Goal: Task Accomplishment & Management: Manage account settings

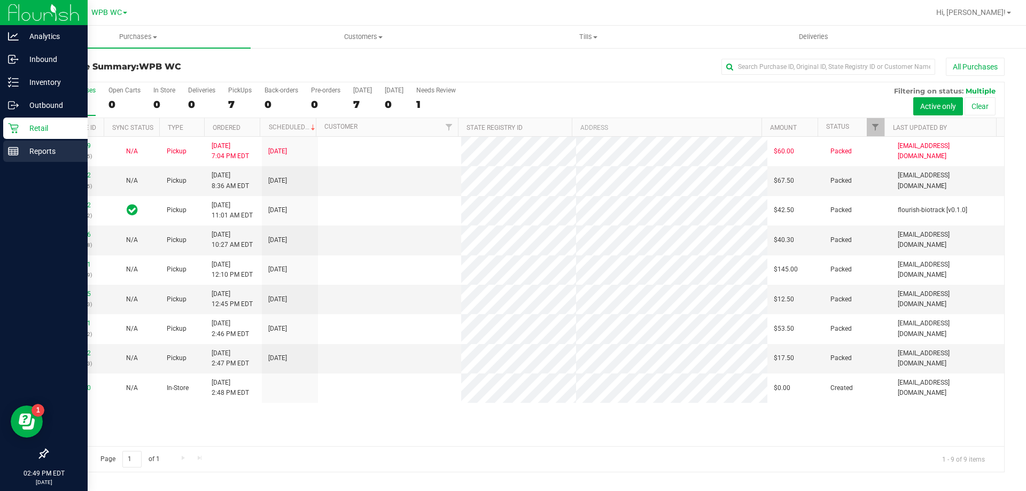
click at [39, 152] on p "Reports" at bounding box center [51, 151] width 64 height 13
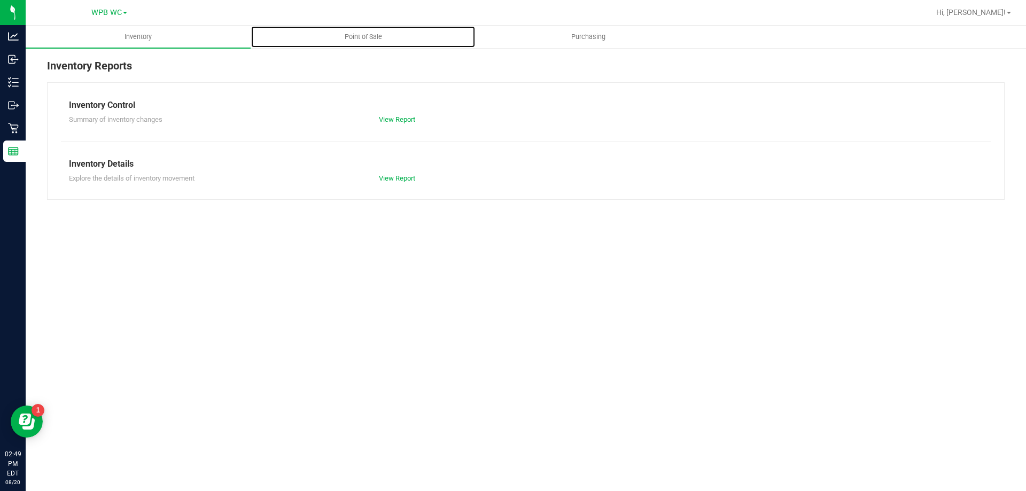
click at [366, 32] on uib-tab-heading "Point of Sale" at bounding box center [363, 36] width 224 height 21
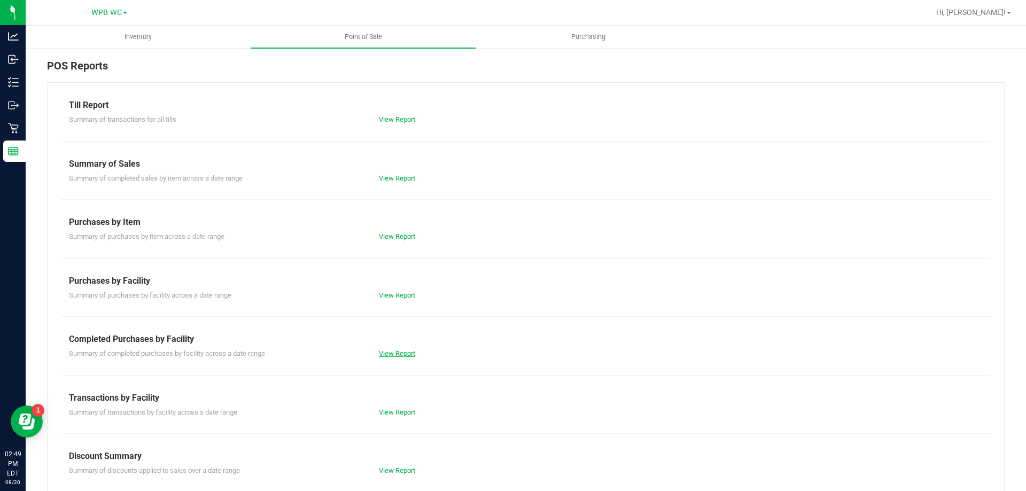
click at [404, 352] on link "View Report" at bounding box center [397, 354] width 36 height 8
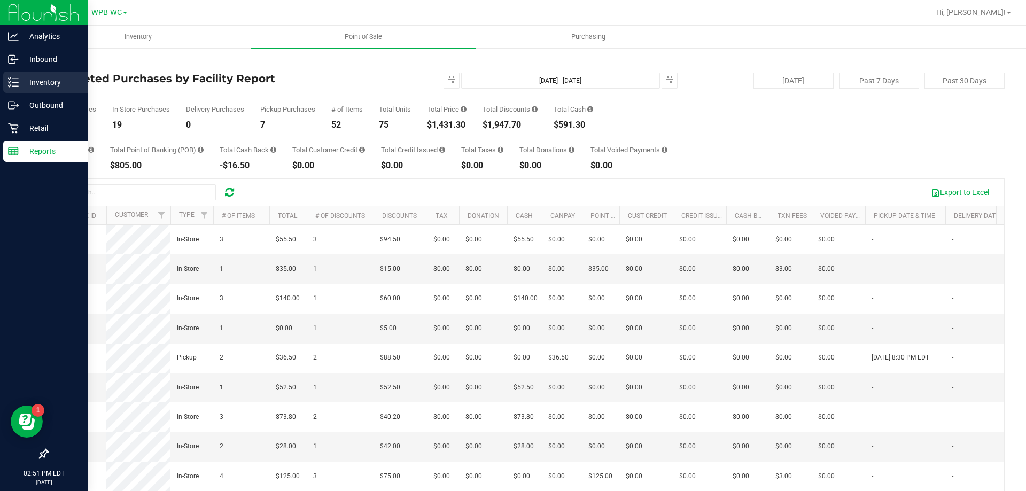
click at [21, 83] on p "Inventory" at bounding box center [51, 82] width 64 height 13
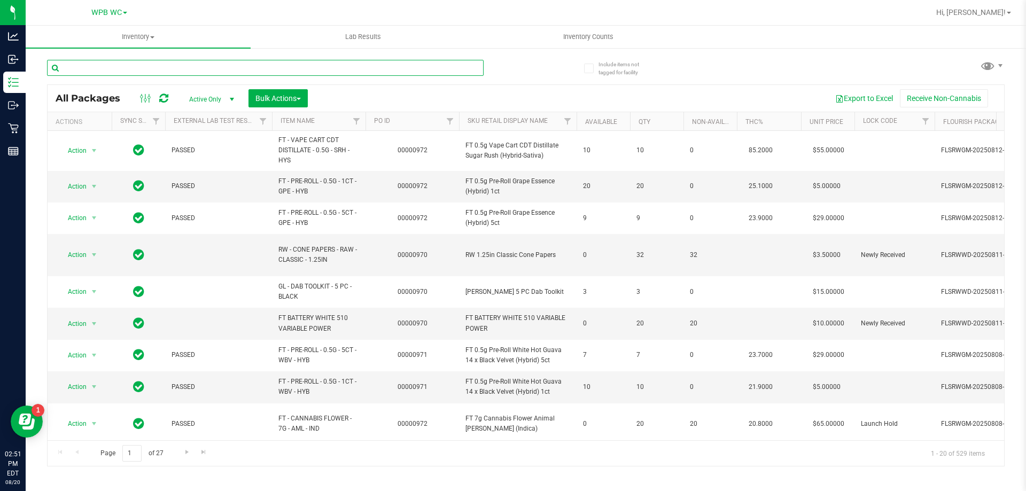
drag, startPoint x: 112, startPoint y: 73, endPoint x: 86, endPoint y: 69, distance: 27.0
paste input "W-AUG25GRZ01-0809"
type input "W-AUG25GRZ01-0809"
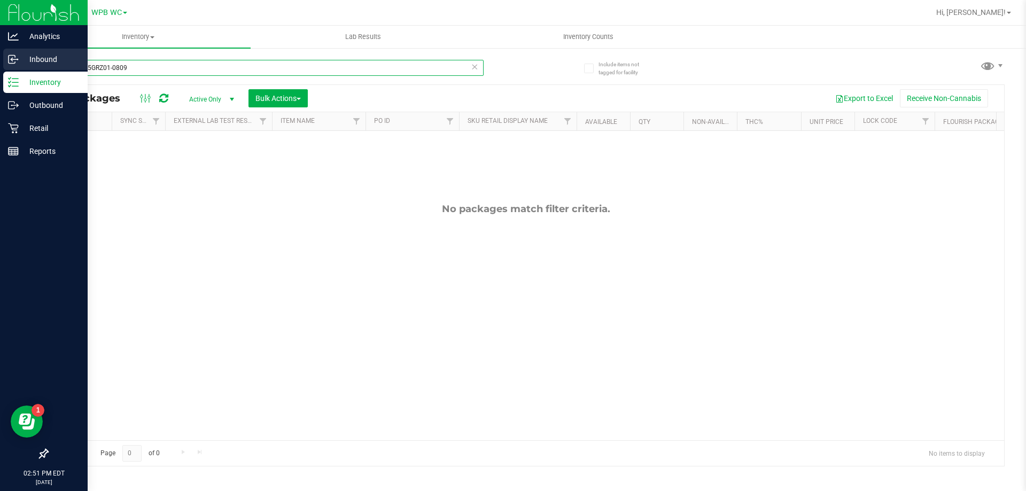
drag, startPoint x: 150, startPoint y: 67, endPoint x: 0, endPoint y: 66, distance: 149.7
click at [0, 67] on div "Analytics Inbound Inventory Outbound Retail Reports 02:51 PM EDT [DATE] 08/20 W…" at bounding box center [513, 245] width 1026 height 491
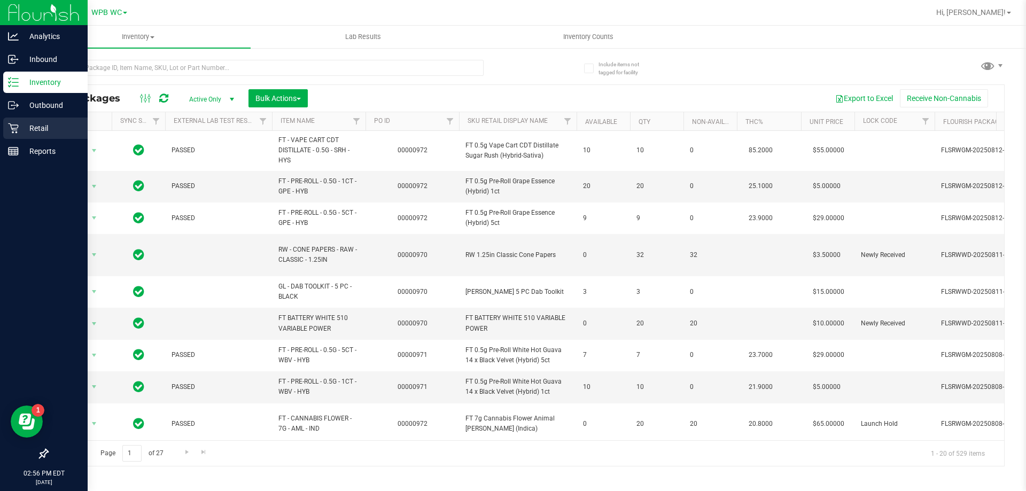
click at [27, 125] on p "Retail" at bounding box center [51, 128] width 64 height 13
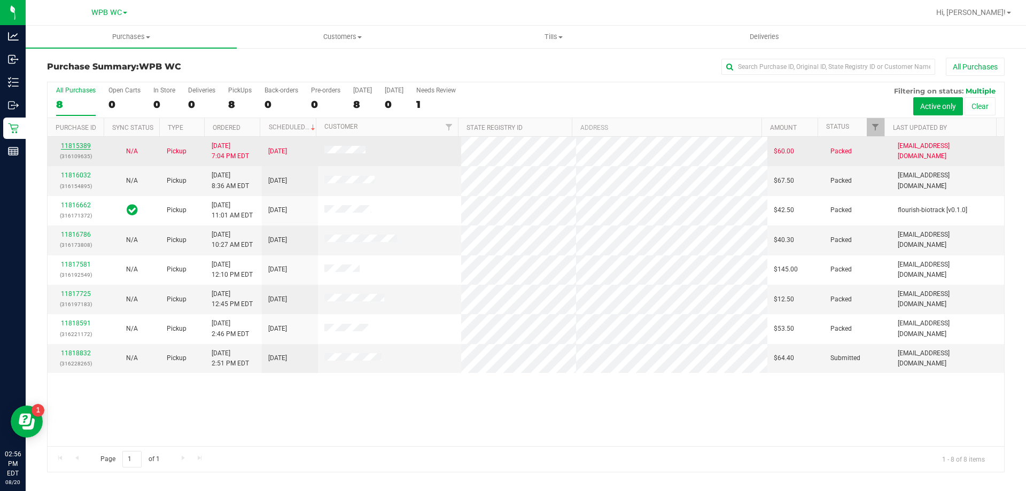
click at [83, 148] on link "11815389" at bounding box center [76, 145] width 30 height 7
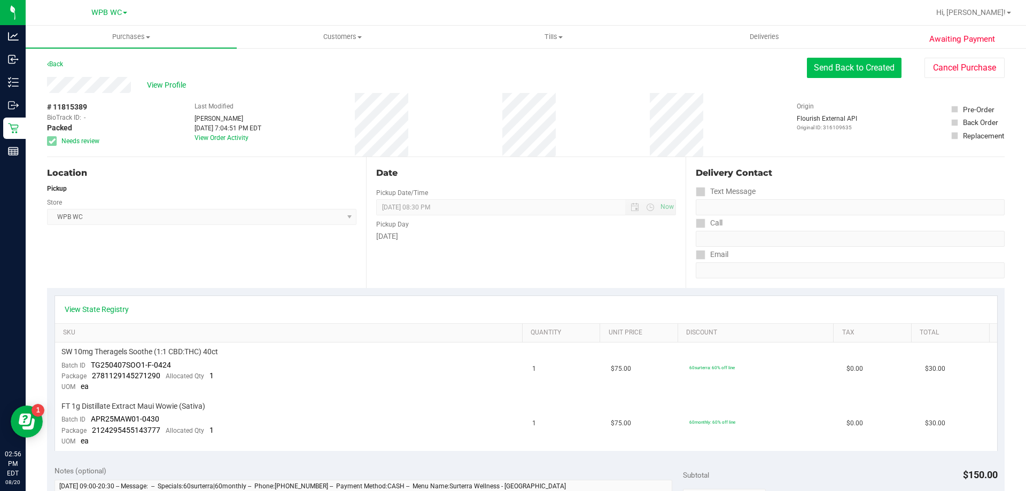
click at [839, 65] on button "Send Back to Created" at bounding box center [854, 68] width 95 height 20
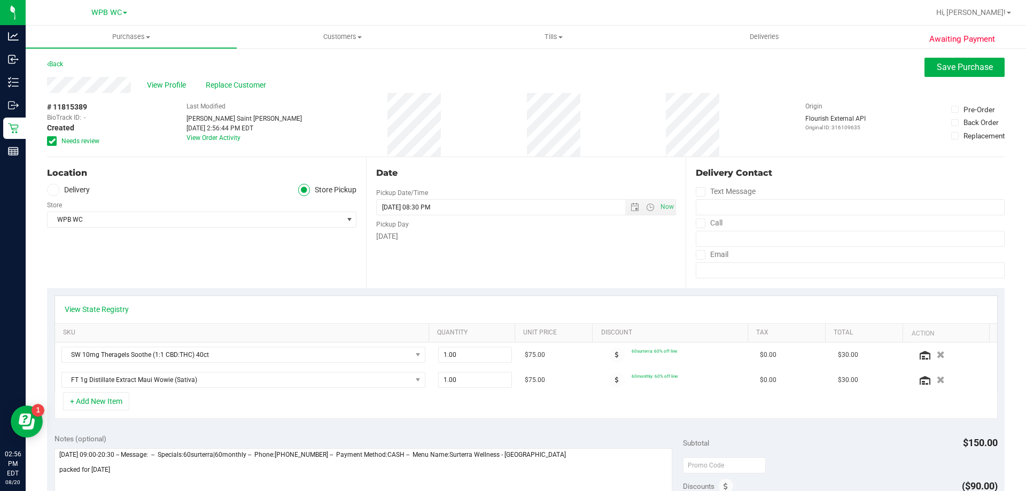
click at [50, 141] on icon at bounding box center [52, 141] width 7 height 0
click at [0, 0] on input "Needs review" at bounding box center [0, 0] width 0 height 0
click at [941, 69] on span "Save Purchase" at bounding box center [965, 67] width 56 height 10
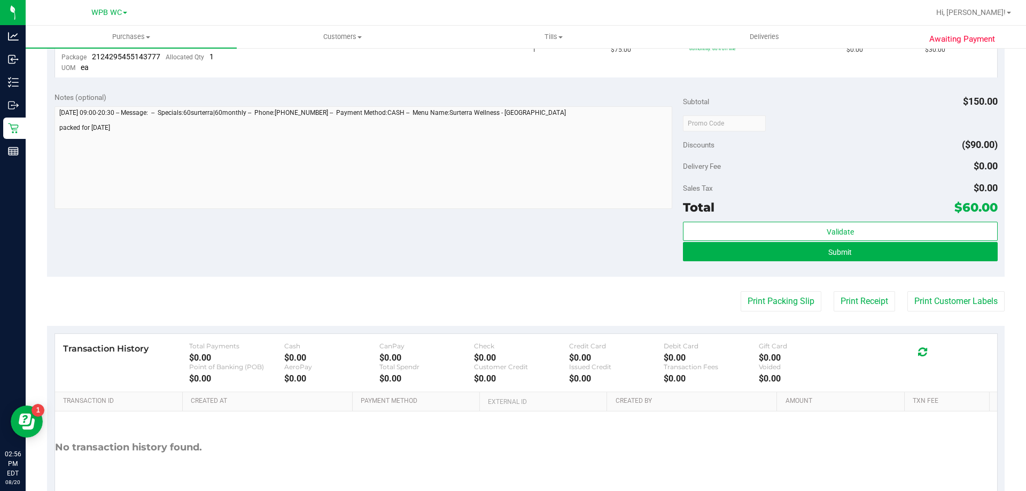
scroll to position [374, 0]
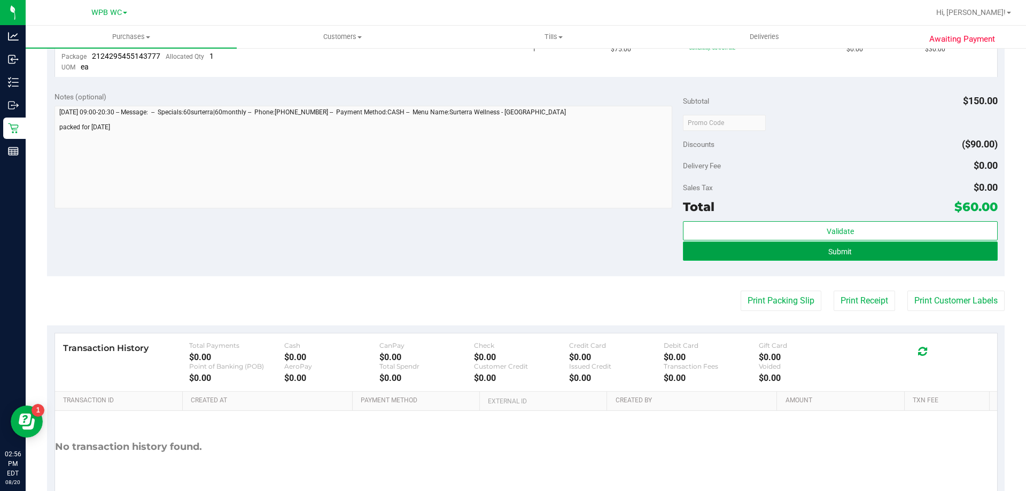
click at [847, 253] on button "Submit" at bounding box center [840, 251] width 314 height 19
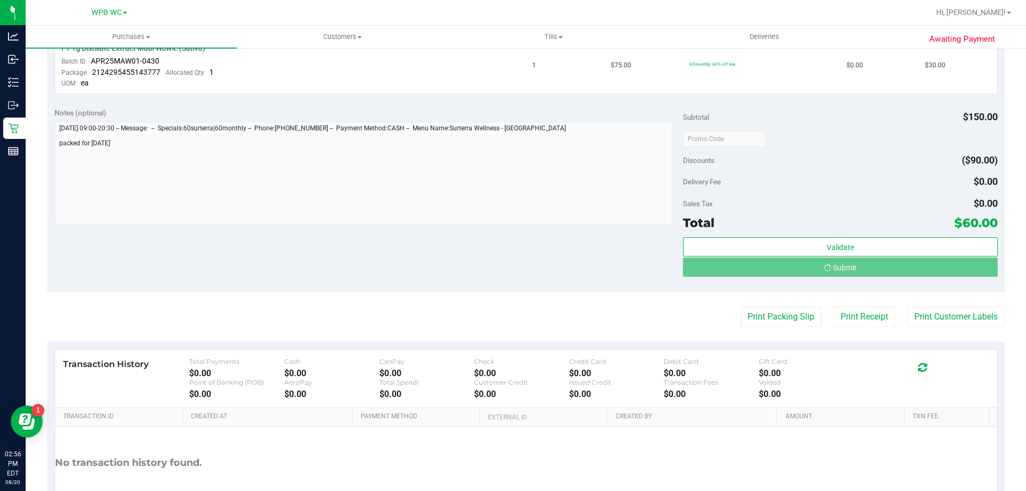
scroll to position [342, 0]
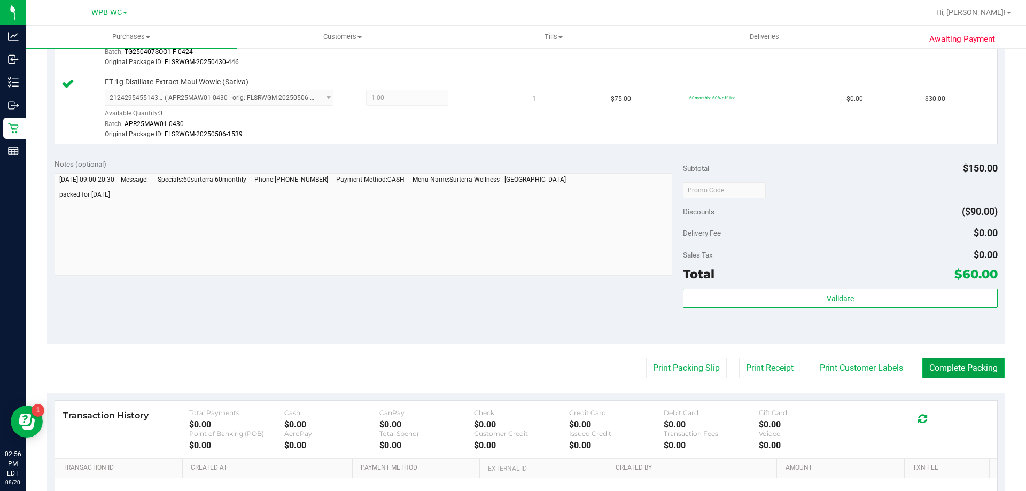
click at [969, 373] on button "Complete Packing" at bounding box center [964, 368] width 82 height 20
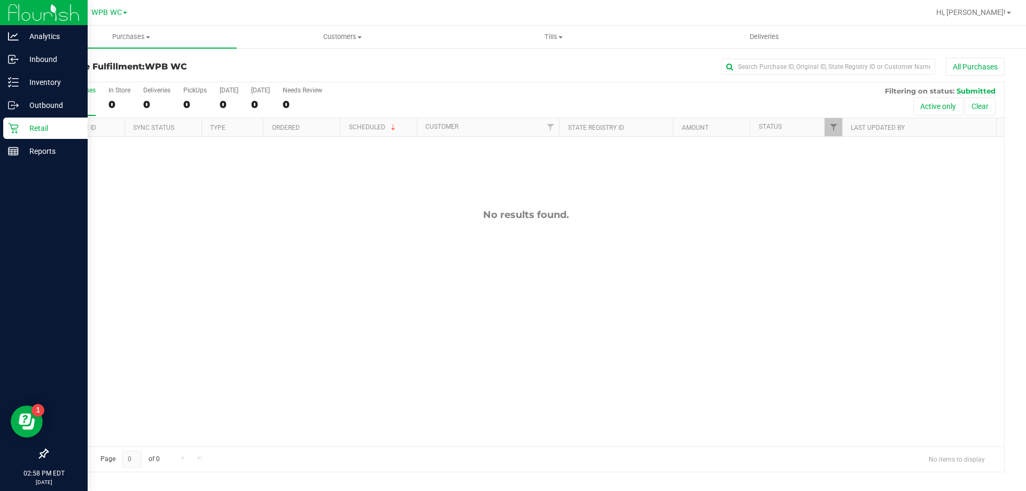
click at [19, 129] on p "Retail" at bounding box center [51, 128] width 64 height 13
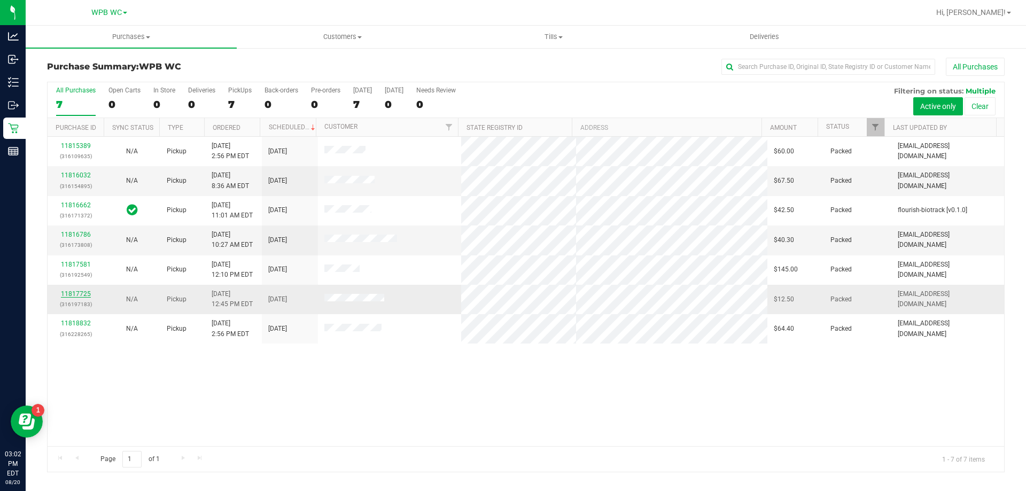
click at [73, 291] on link "11817725" at bounding box center [76, 293] width 30 height 7
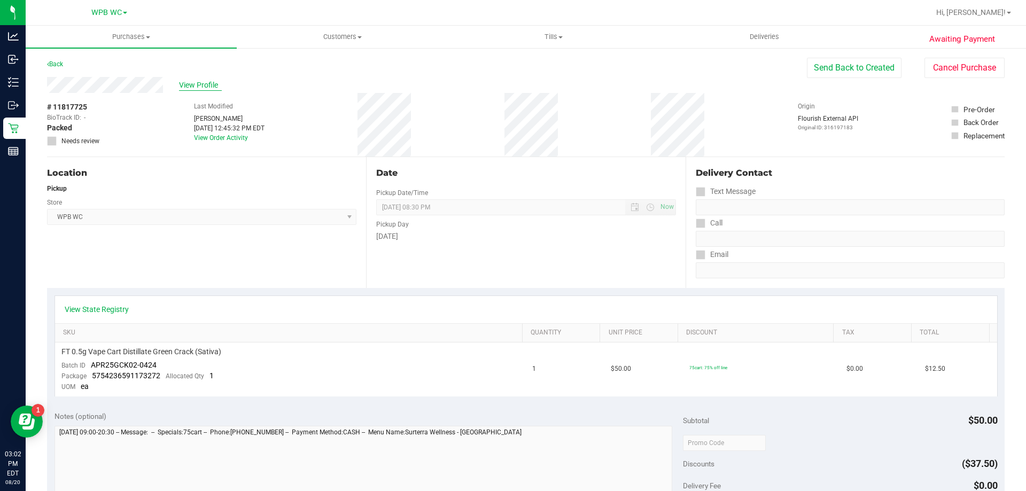
click at [191, 87] on span "View Profile" at bounding box center [200, 85] width 43 height 11
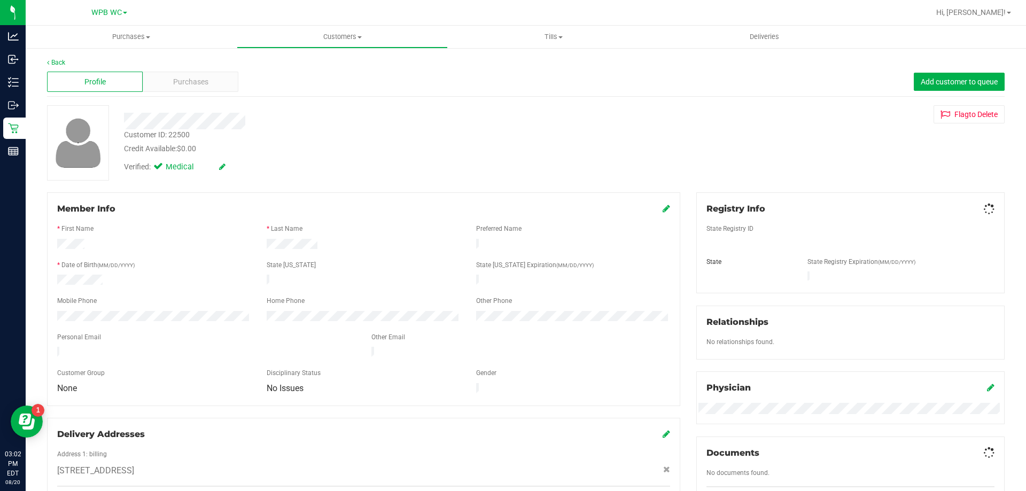
click at [191, 87] on span "Purchases" at bounding box center [190, 81] width 35 height 11
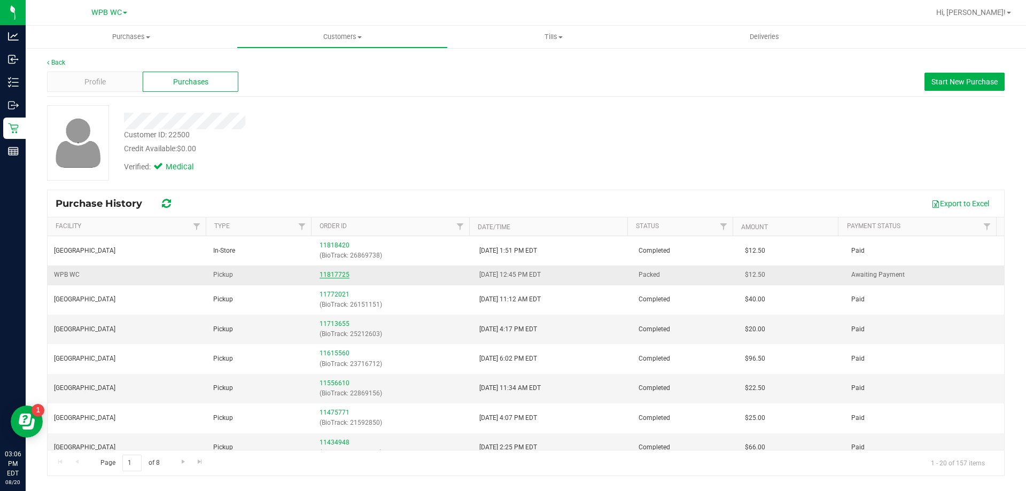
click at [334, 273] on link "11817725" at bounding box center [335, 274] width 30 height 7
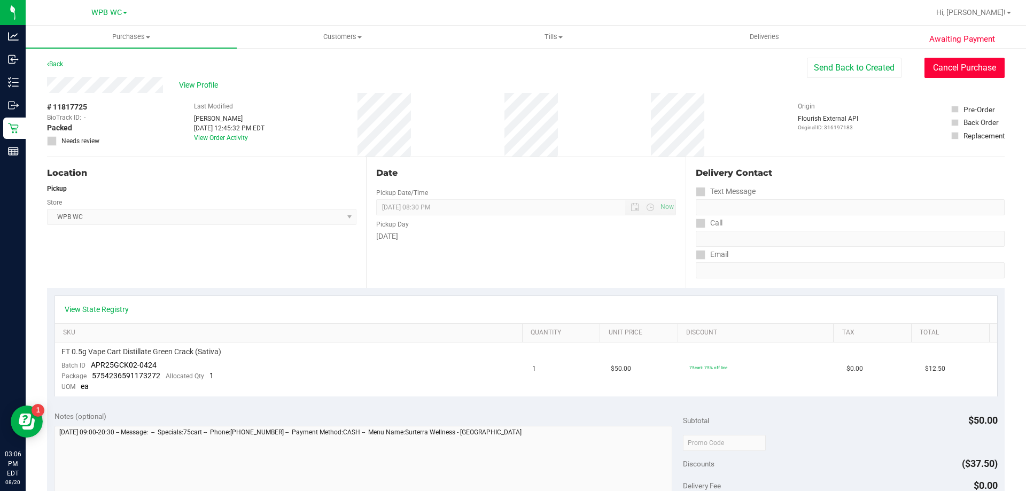
click at [963, 64] on button "Cancel Purchase" at bounding box center [965, 68] width 80 height 20
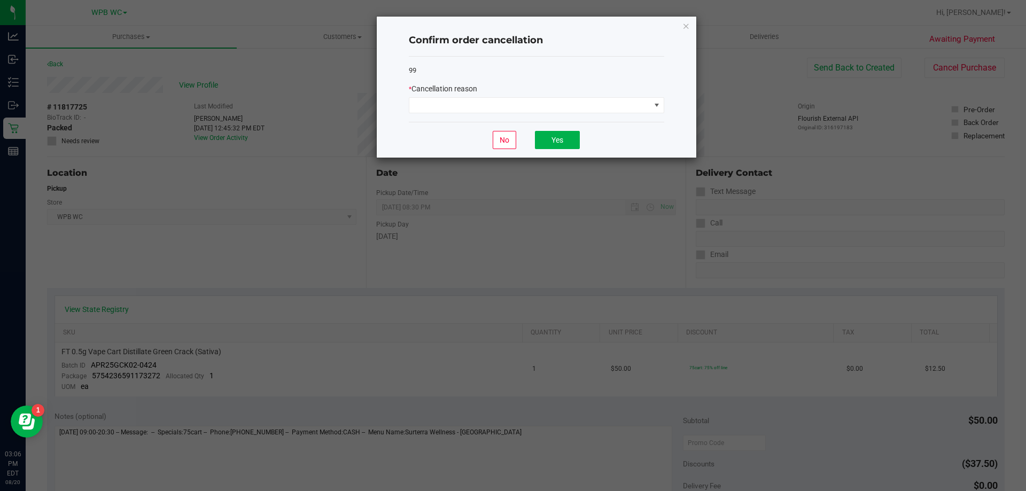
click at [547, 96] on div "* Cancellation reason" at bounding box center [537, 98] width 256 height 30
click at [541, 108] on span at bounding box center [529, 105] width 241 height 15
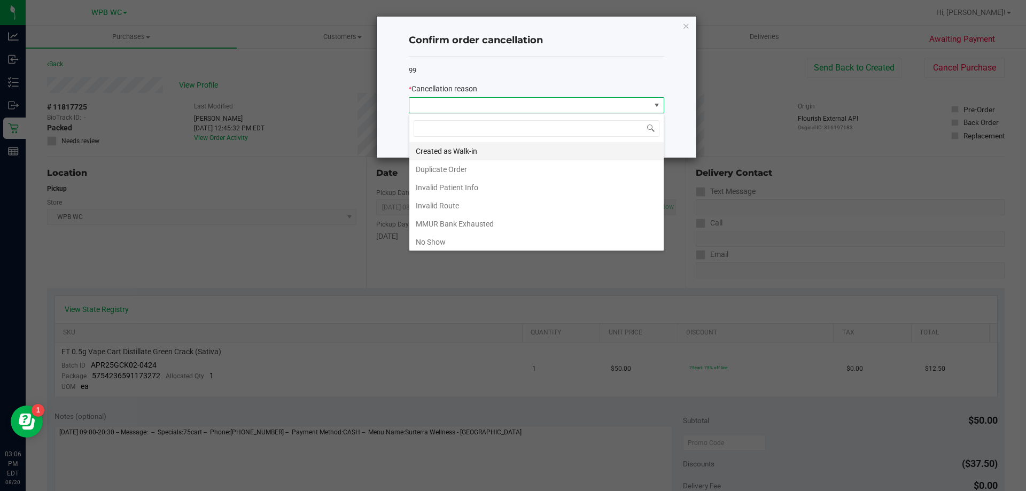
scroll to position [16, 256]
click at [455, 170] on li "Duplicate Order" at bounding box center [536, 169] width 254 height 18
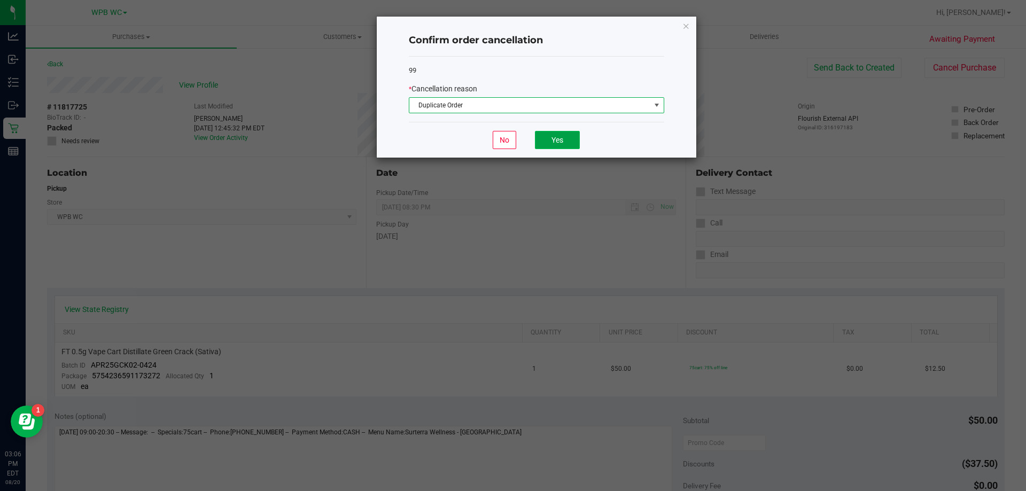
click at [554, 141] on button "Yes" at bounding box center [557, 140] width 45 height 18
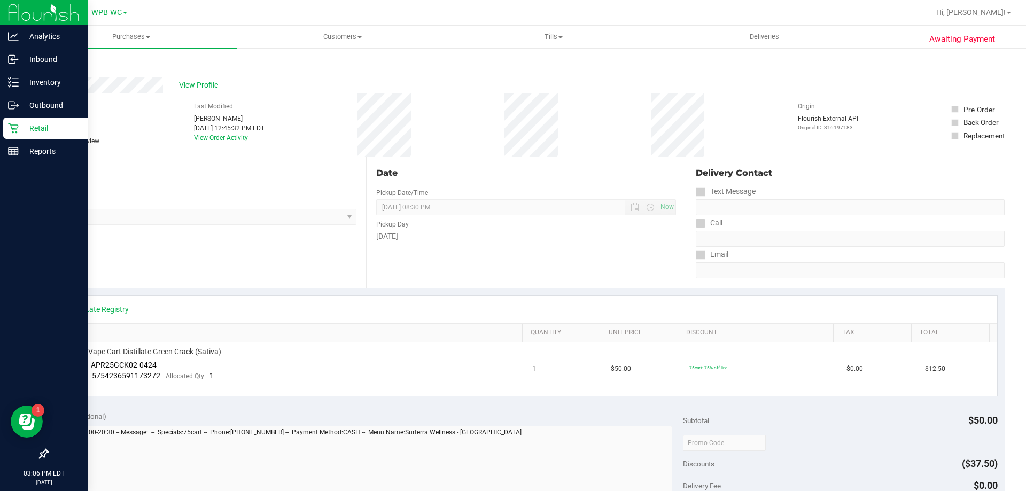
click at [3, 129] on div "Retail" at bounding box center [45, 128] width 84 height 21
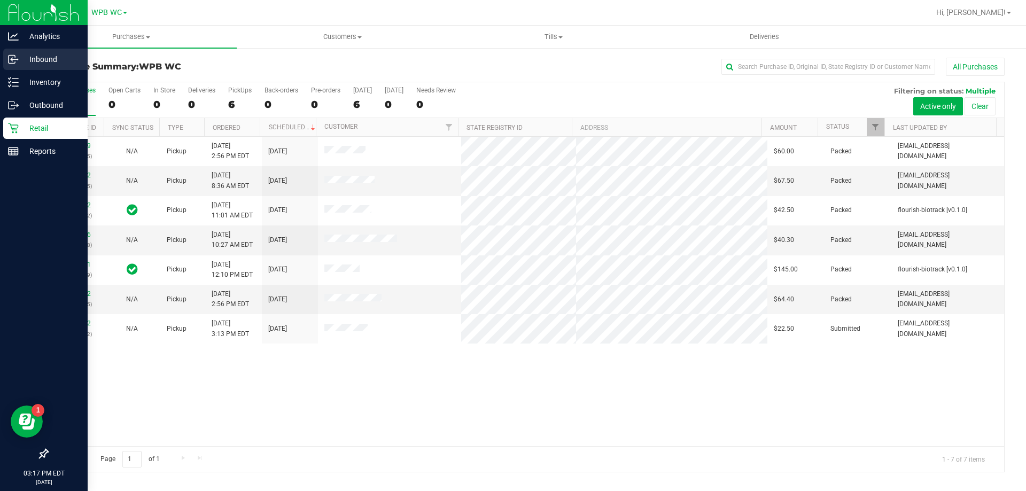
click at [9, 56] on icon at bounding box center [12, 60] width 6 height 8
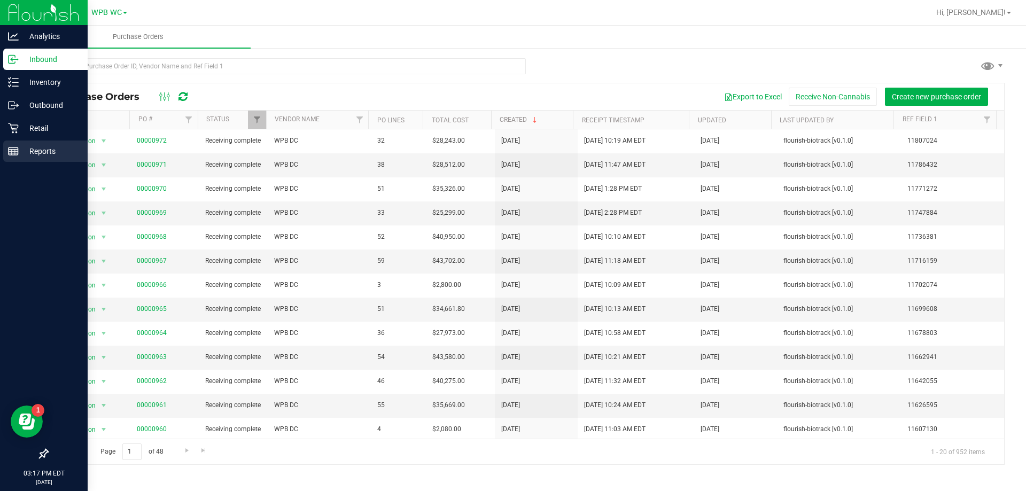
click at [36, 152] on p "Reports" at bounding box center [51, 151] width 64 height 13
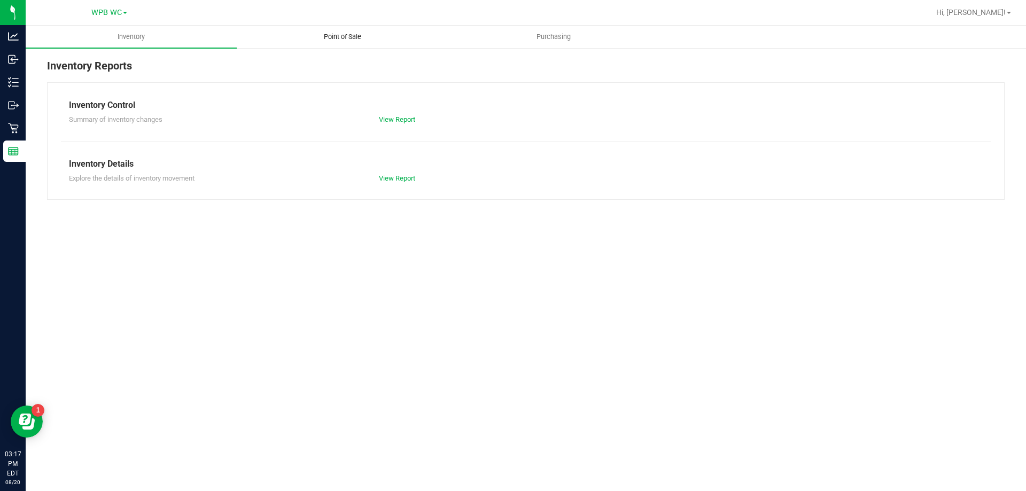
click at [344, 40] on span "Point of Sale" at bounding box center [343, 37] width 66 height 10
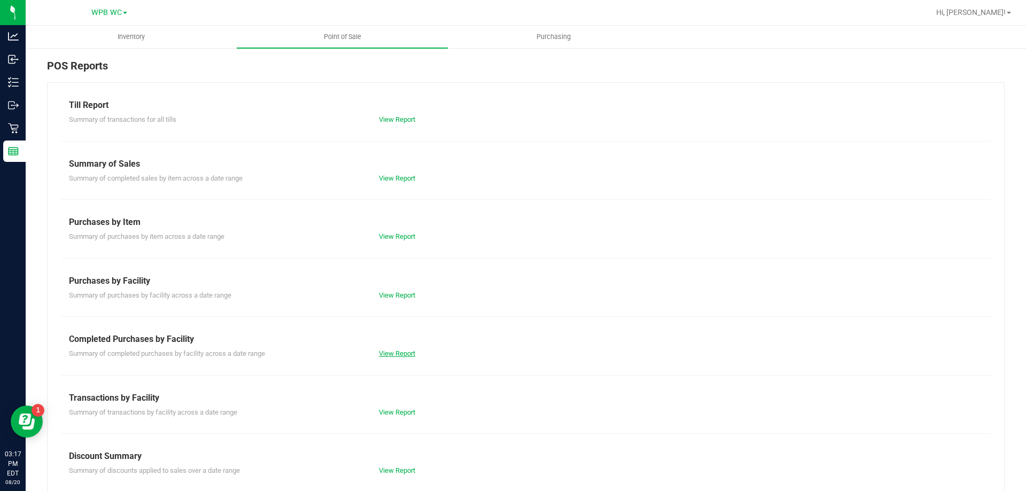
drag, startPoint x: 395, startPoint y: 349, endPoint x: 395, endPoint y: 355, distance: 5.9
click at [395, 350] on div "View Report" at bounding box center [448, 354] width 155 height 11
click at [395, 355] on link "View Report" at bounding box center [397, 354] width 36 height 8
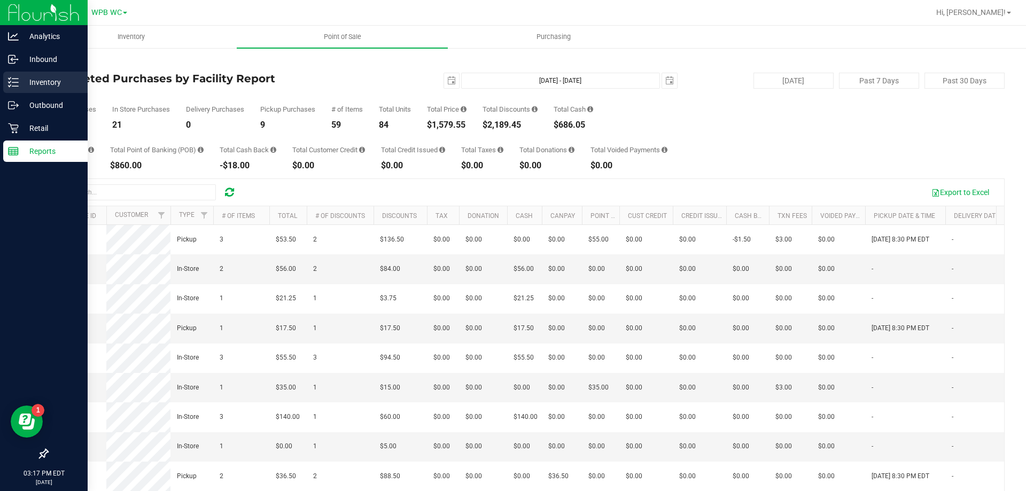
click at [17, 82] on icon at bounding box center [13, 82] width 11 height 11
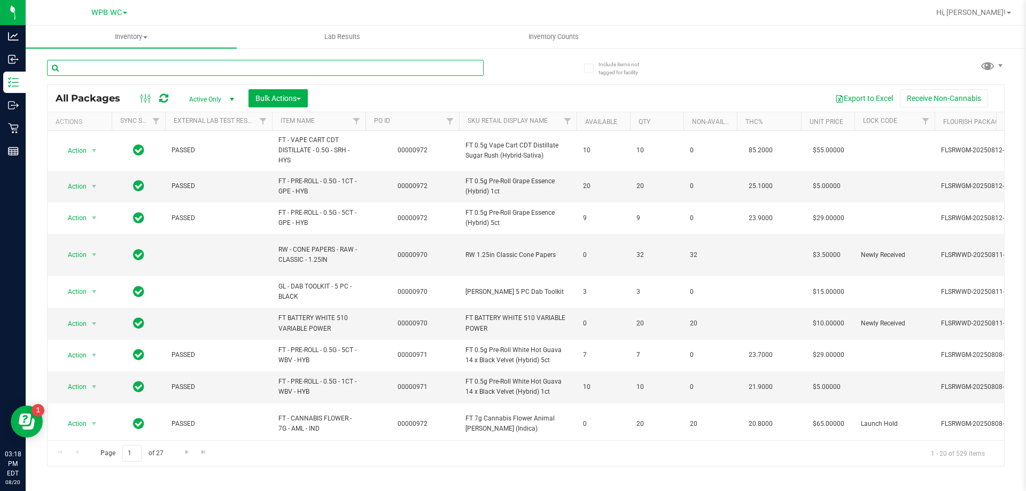
click at [157, 64] on input "text" at bounding box center [265, 68] width 437 height 16
type input "ccell"
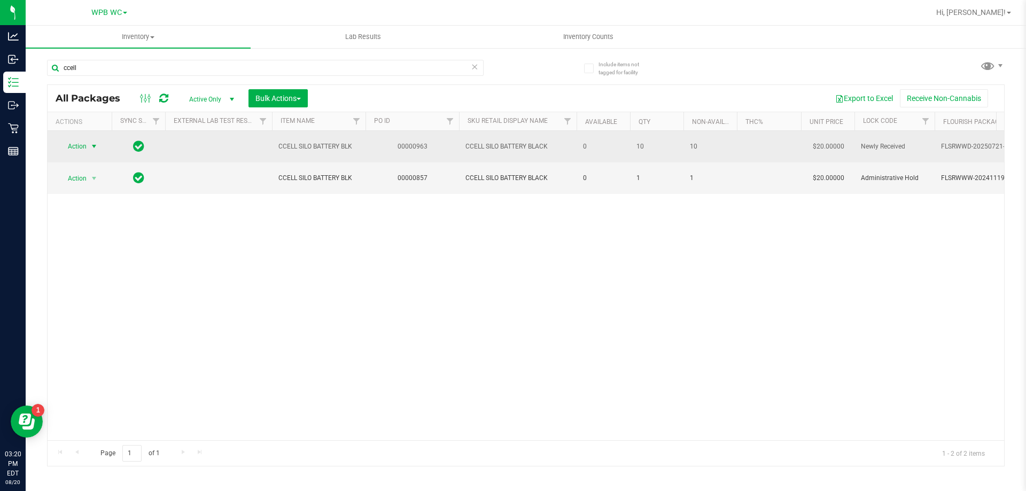
click at [87, 152] on span "Action" at bounding box center [72, 146] width 29 height 15
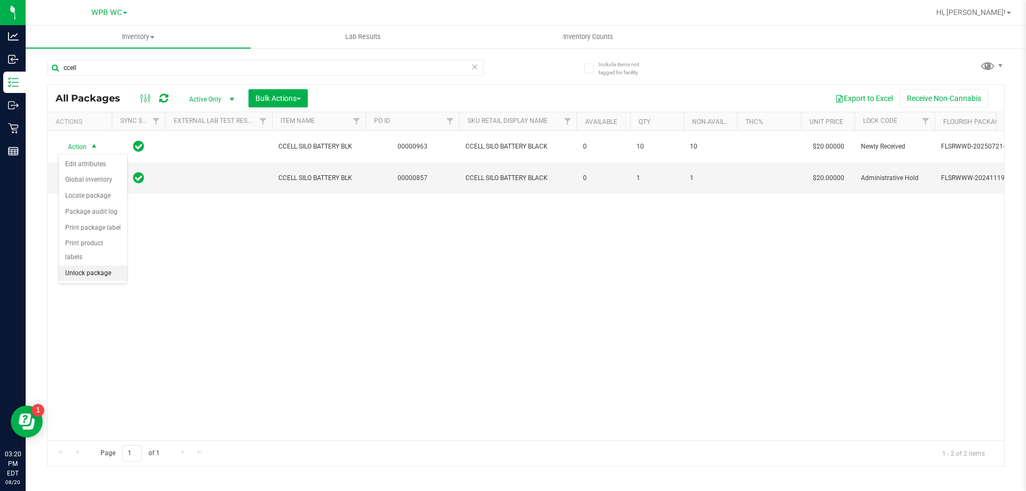
click at [63, 266] on li "Unlock package" at bounding box center [93, 274] width 68 height 16
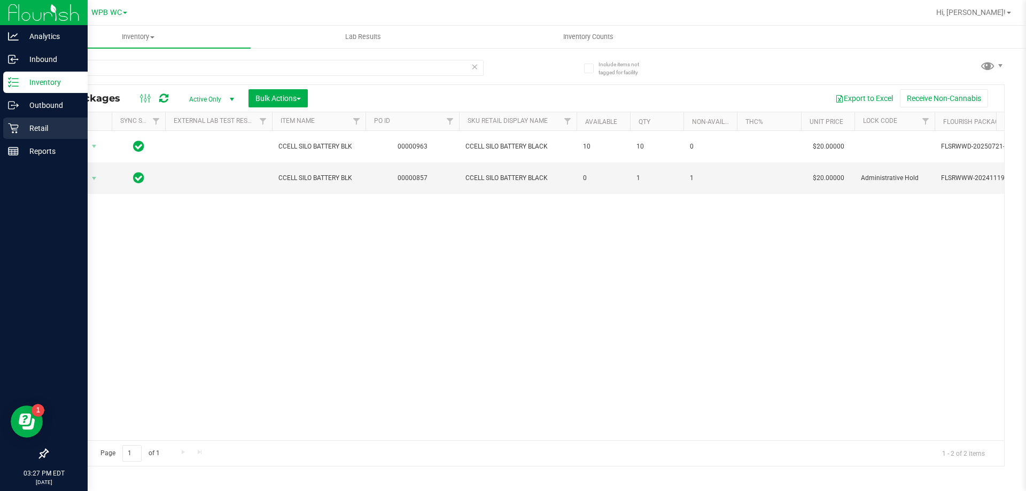
click at [23, 132] on p "Retail" at bounding box center [51, 128] width 64 height 13
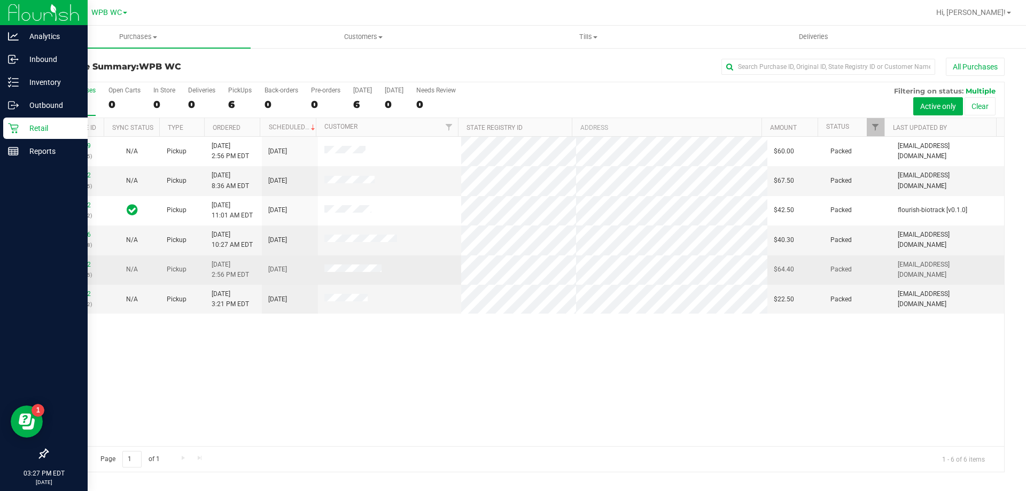
click at [69, 259] on td "11818832 (316228265)" at bounding box center [76, 270] width 56 height 29
click at [79, 266] on link "11818832" at bounding box center [76, 264] width 30 height 7
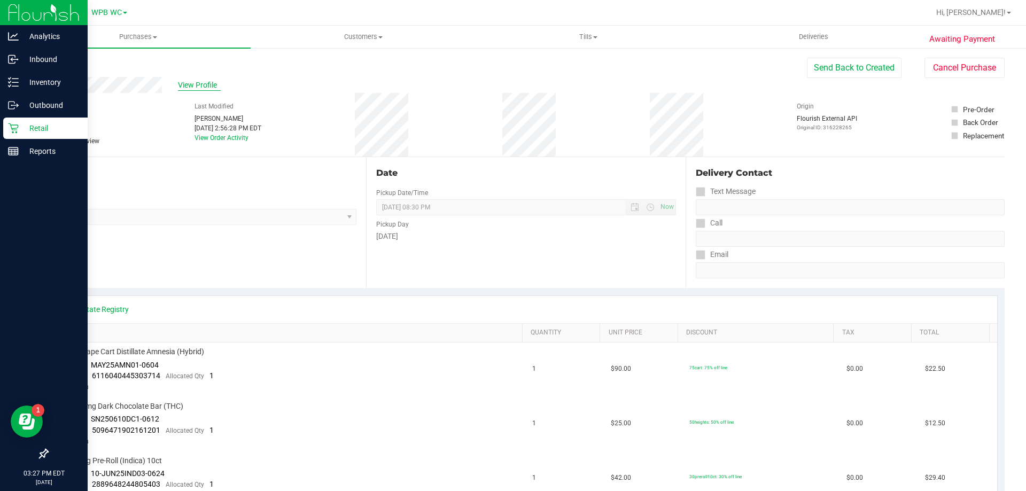
click at [191, 88] on span "View Profile" at bounding box center [199, 85] width 43 height 11
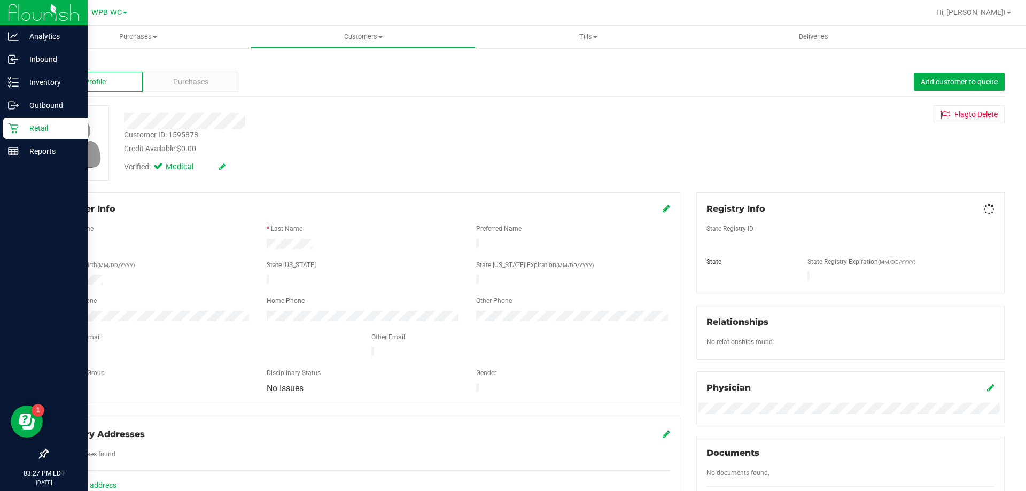
click at [191, 88] on div "Purchases" at bounding box center [191, 82] width 96 height 20
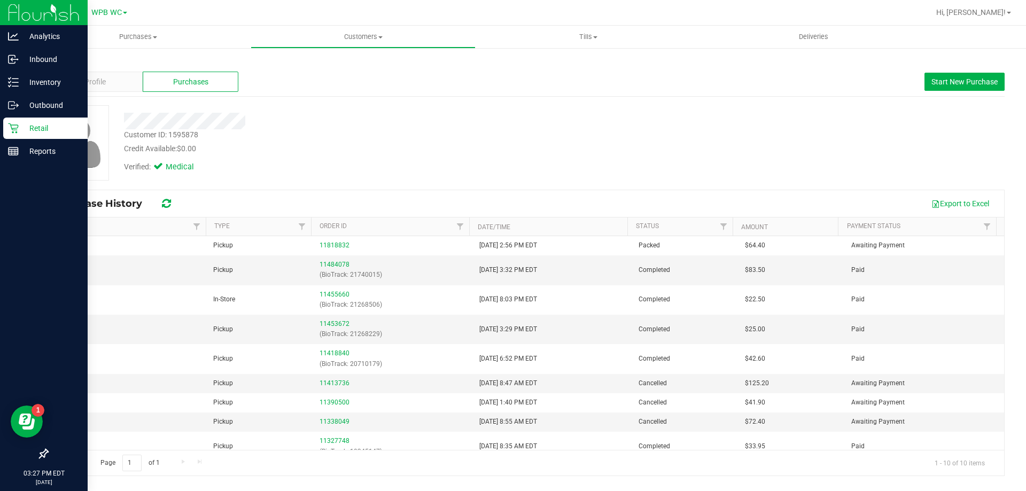
click at [17, 134] on div "Retail" at bounding box center [45, 128] width 84 height 21
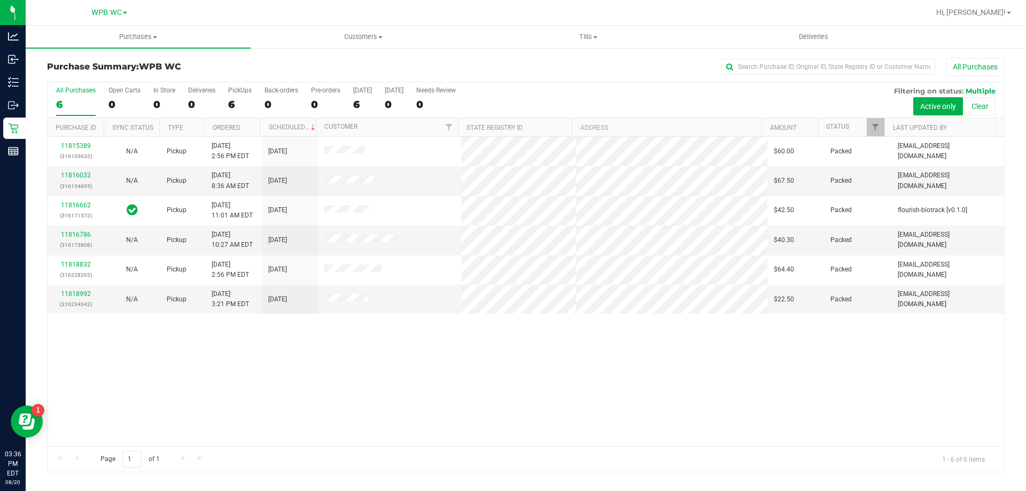
click at [561, 453] on div "Page 1 of 1 1 - 6 of 6 items" at bounding box center [526, 459] width 957 height 26
click at [74, 296] on link "11819238" at bounding box center [76, 293] width 30 height 7
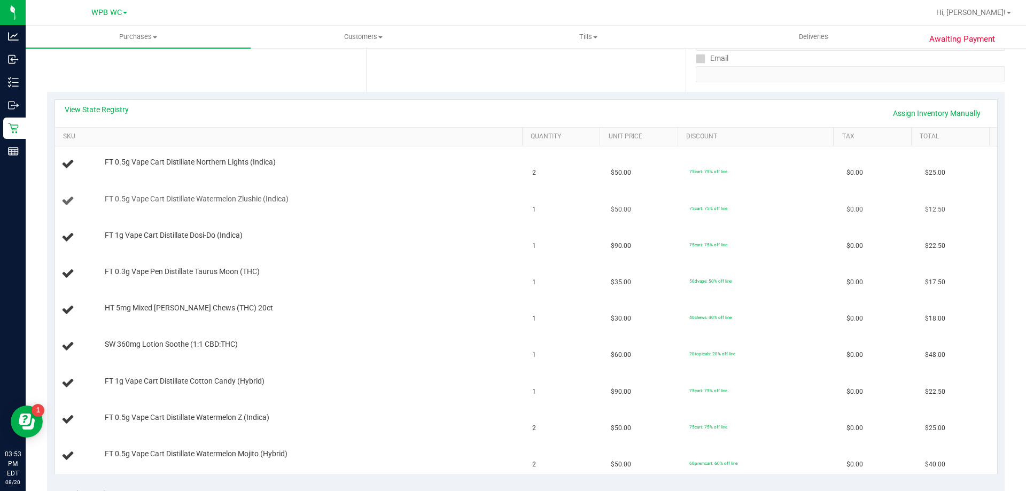
scroll to position [160, 0]
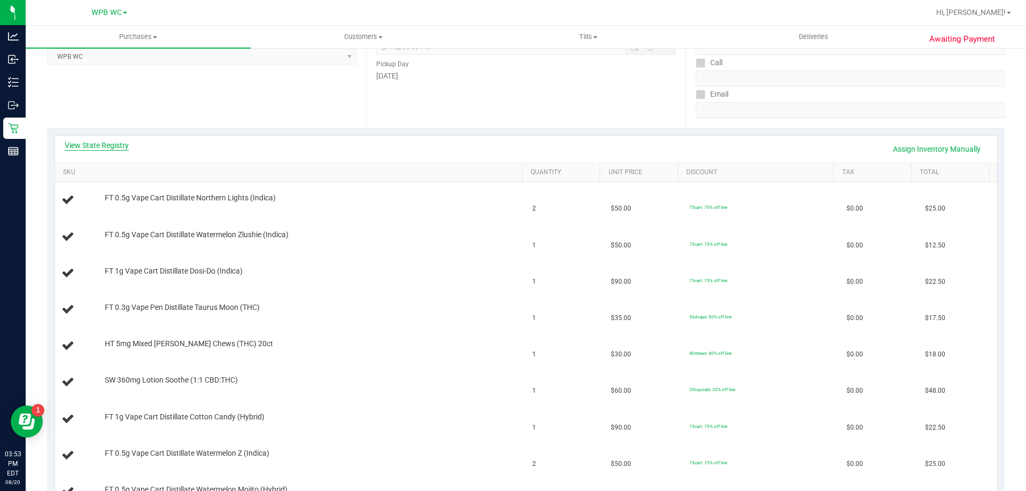
click at [90, 142] on link "View State Registry" at bounding box center [97, 145] width 64 height 11
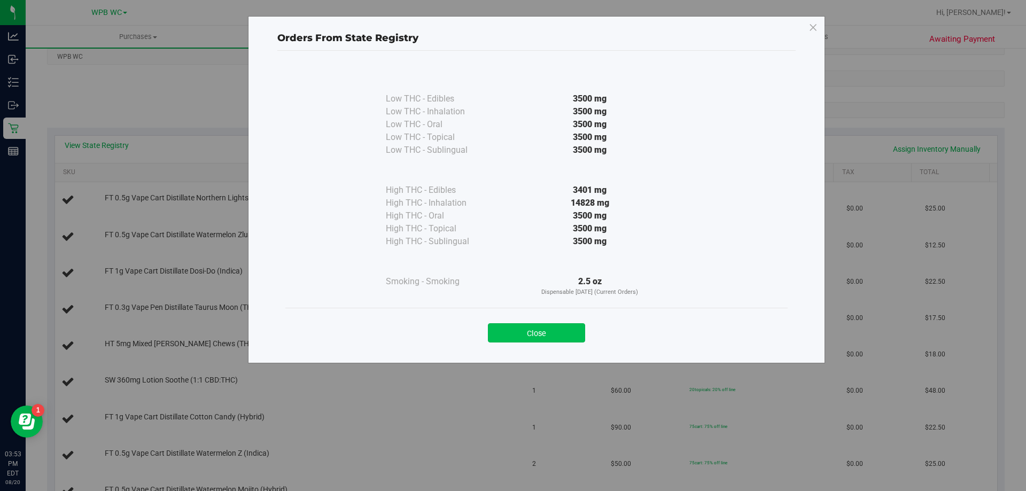
click at [561, 329] on button "Close" at bounding box center [536, 332] width 97 height 19
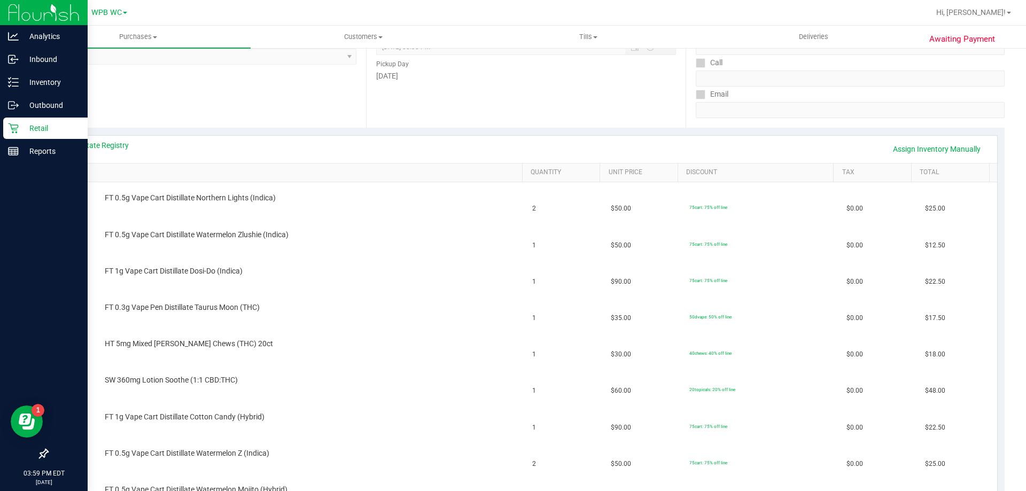
click at [29, 118] on div "Retail" at bounding box center [45, 128] width 84 height 21
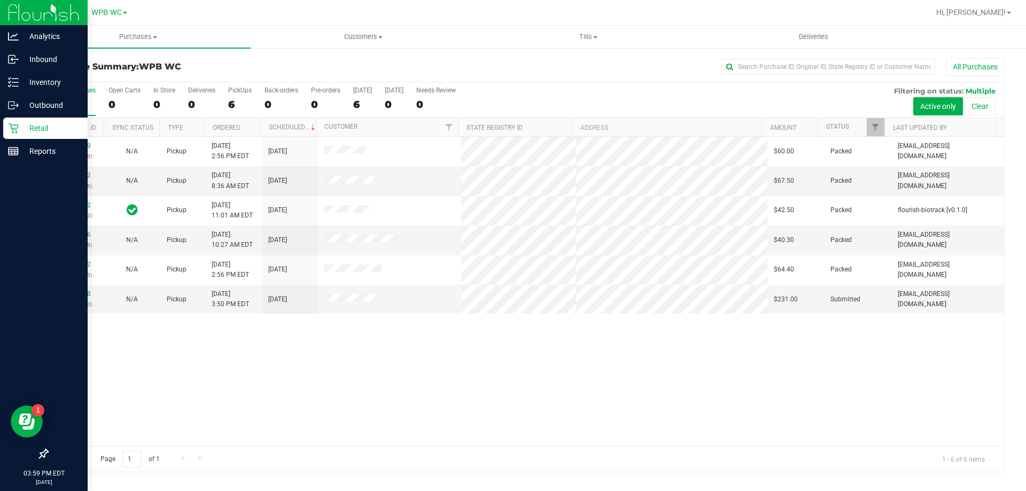
click at [17, 164] on div at bounding box center [44, 304] width 88 height 280
click at [18, 158] on div "Reports" at bounding box center [45, 151] width 84 height 21
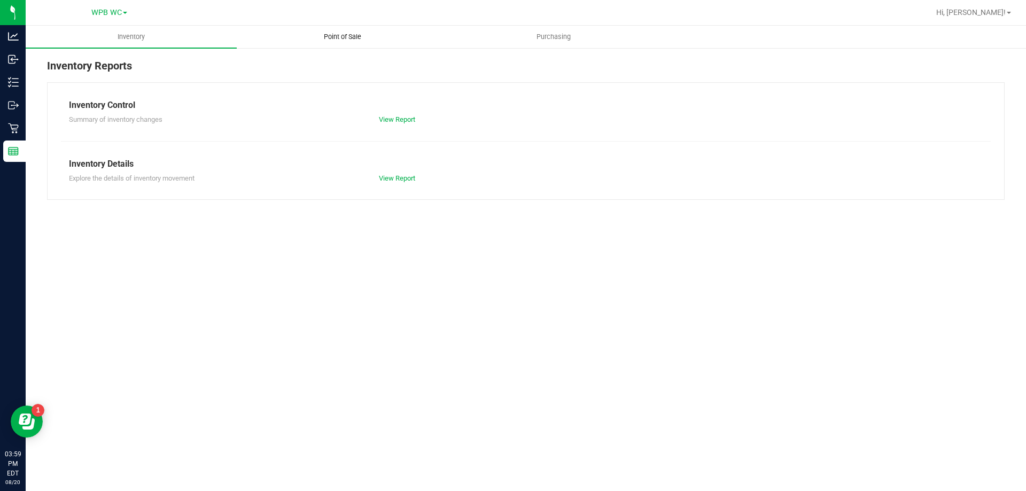
click at [333, 37] on span "Point of Sale" at bounding box center [343, 37] width 66 height 10
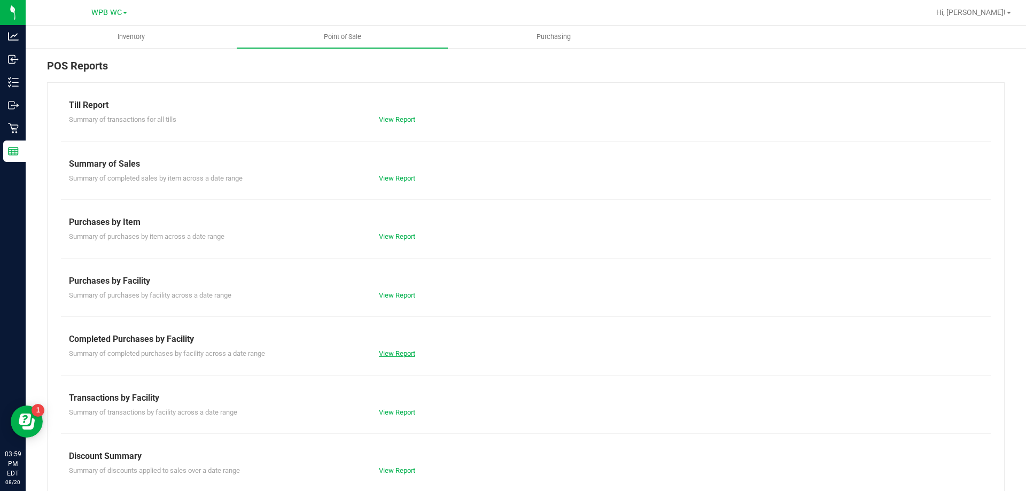
click at [402, 352] on link "View Report" at bounding box center [397, 354] width 36 height 8
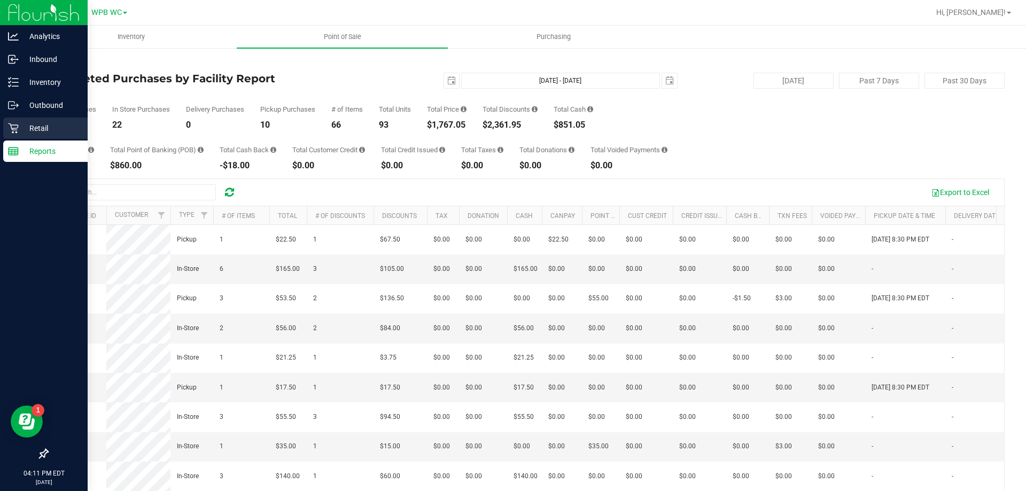
click at [24, 124] on p "Retail" at bounding box center [51, 128] width 64 height 13
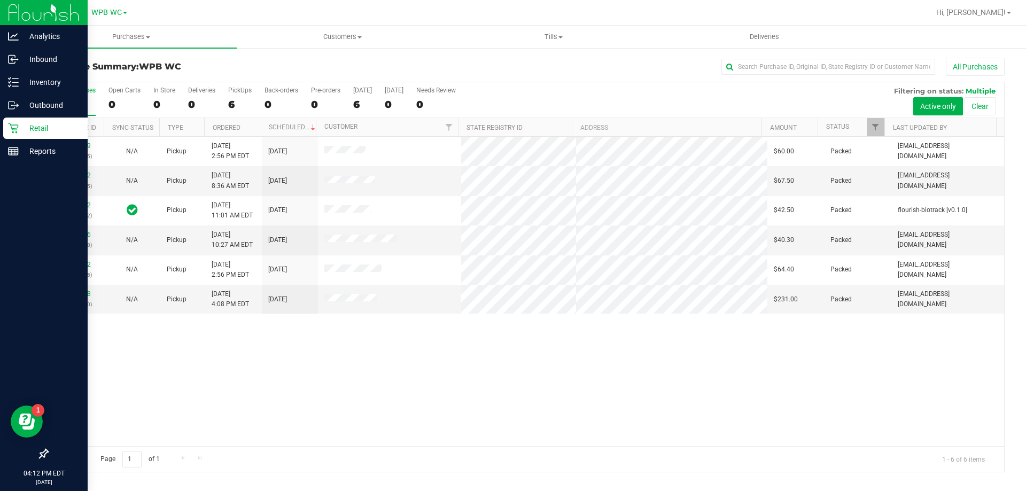
click at [83, 105] on div "6" at bounding box center [76, 104] width 40 height 12
click at [0, 0] on input "All Purchases 6" at bounding box center [0, 0] width 0 height 0
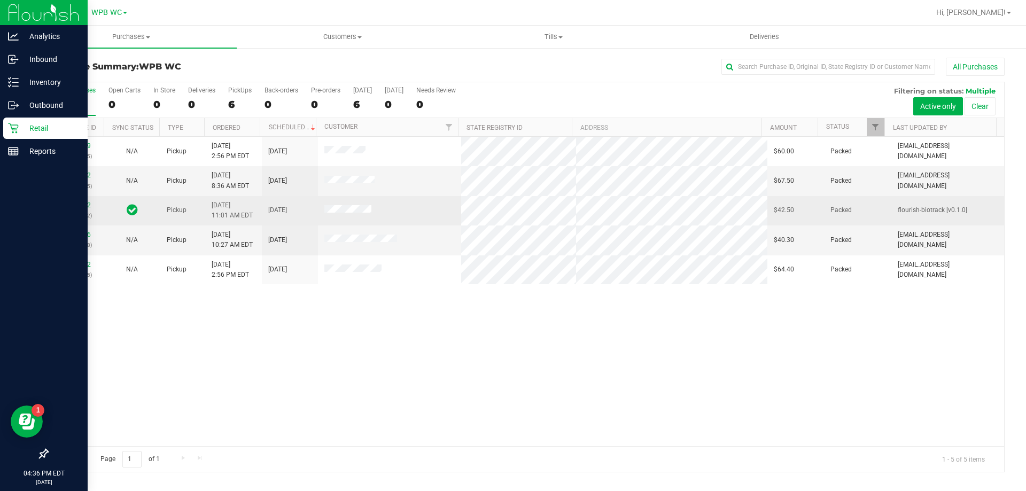
click at [76, 201] on div "11816662 (316171372)" at bounding box center [75, 210] width 43 height 20
click at [77, 205] on link "11816662" at bounding box center [76, 205] width 30 height 7
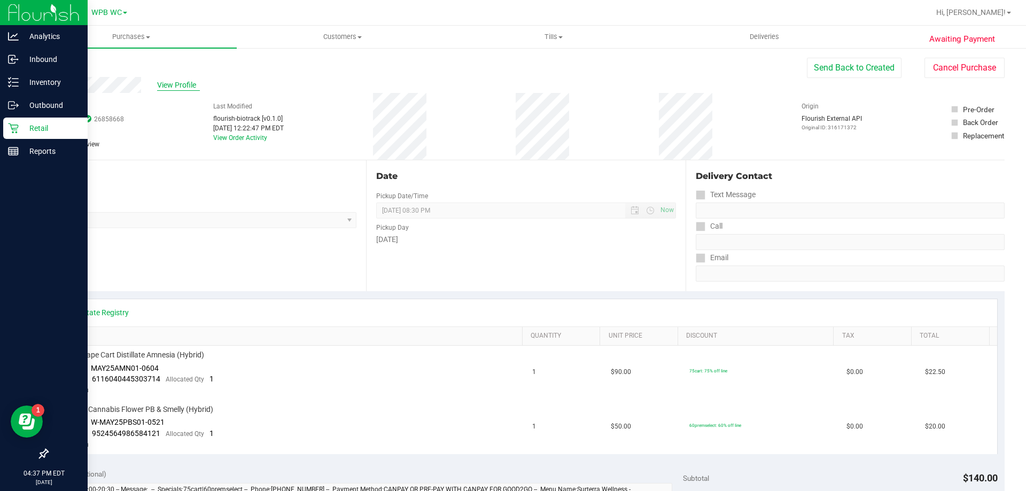
click at [158, 84] on span "View Profile" at bounding box center [178, 85] width 43 height 11
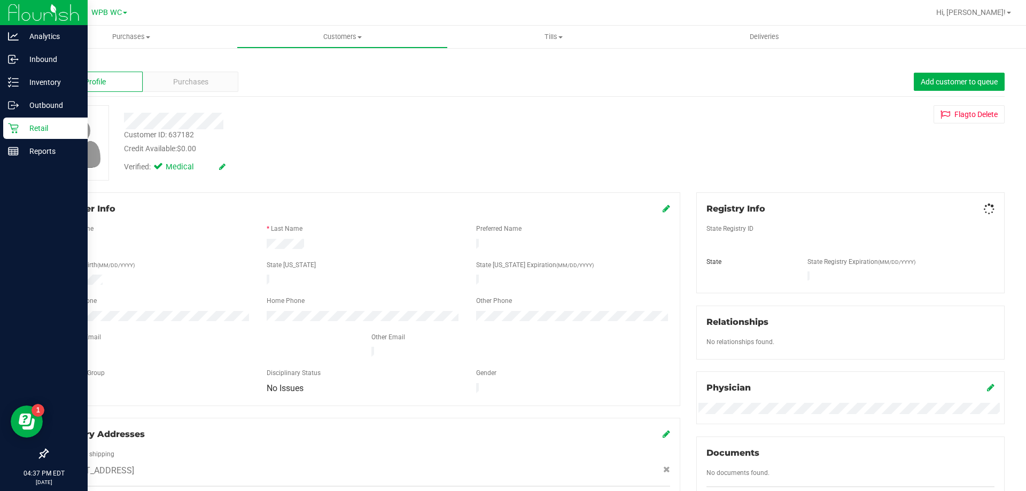
click at [158, 84] on div "Purchases" at bounding box center [191, 82] width 96 height 20
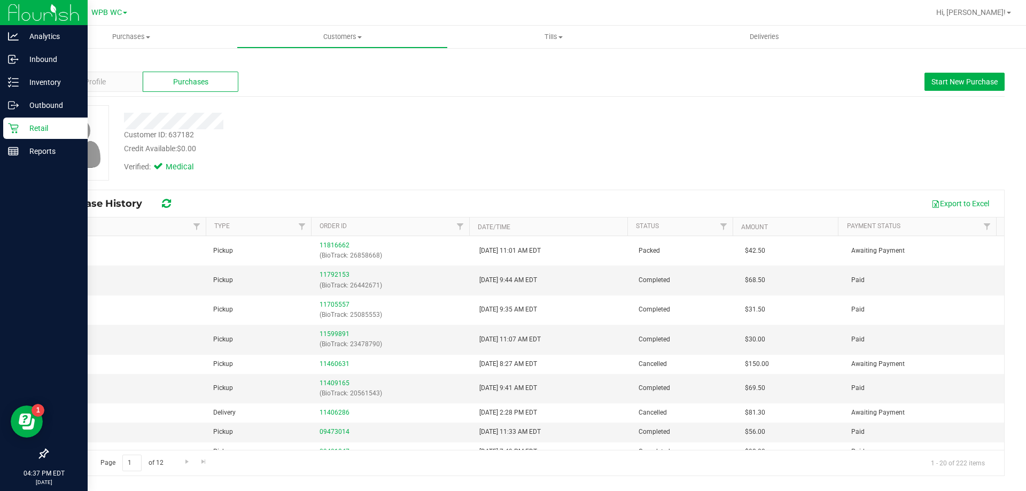
click at [16, 130] on icon at bounding box center [13, 128] width 10 height 10
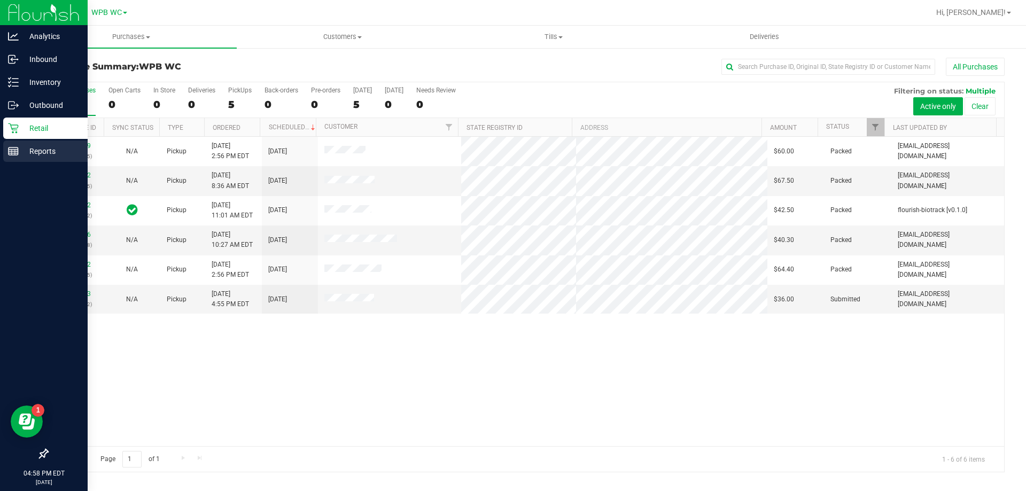
click at [30, 160] on div "Reports" at bounding box center [45, 151] width 84 height 21
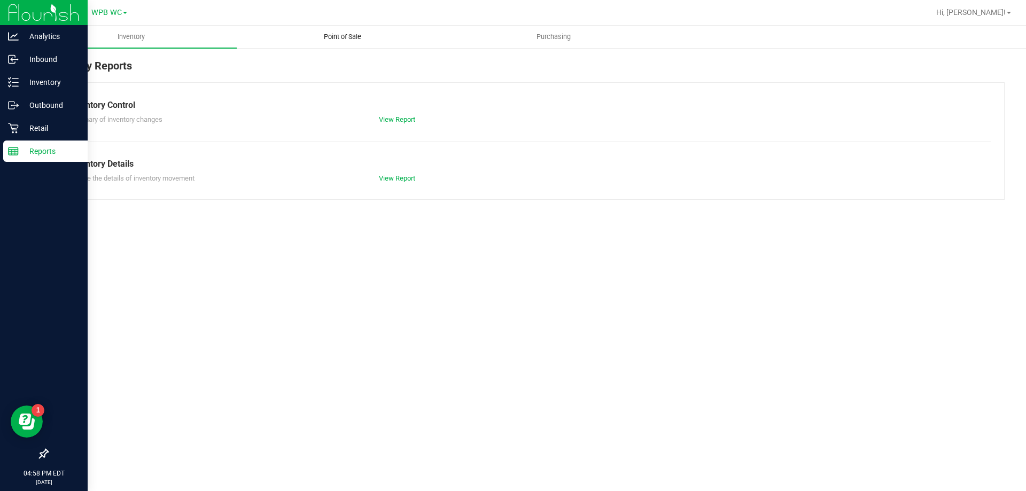
click at [352, 37] on span "Point of Sale" at bounding box center [343, 37] width 66 height 10
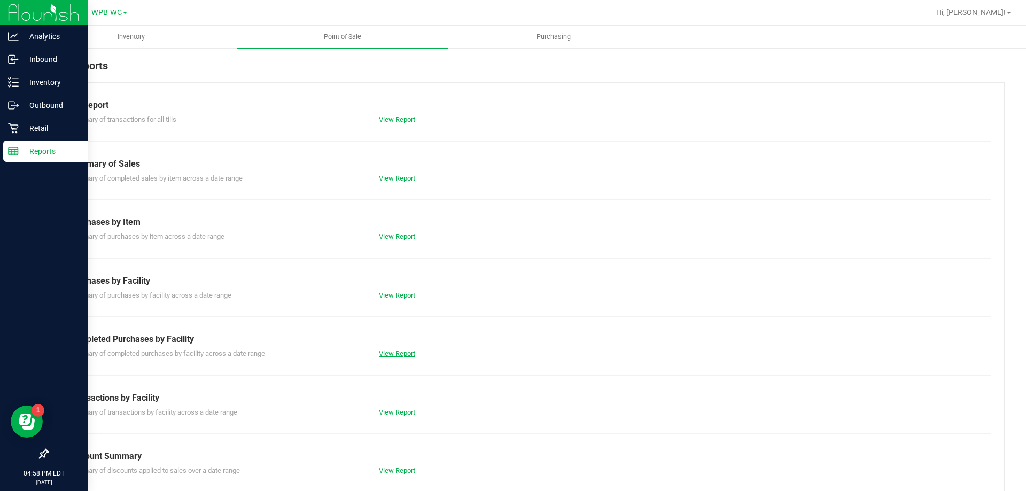
click at [395, 353] on link "View Report" at bounding box center [397, 354] width 36 height 8
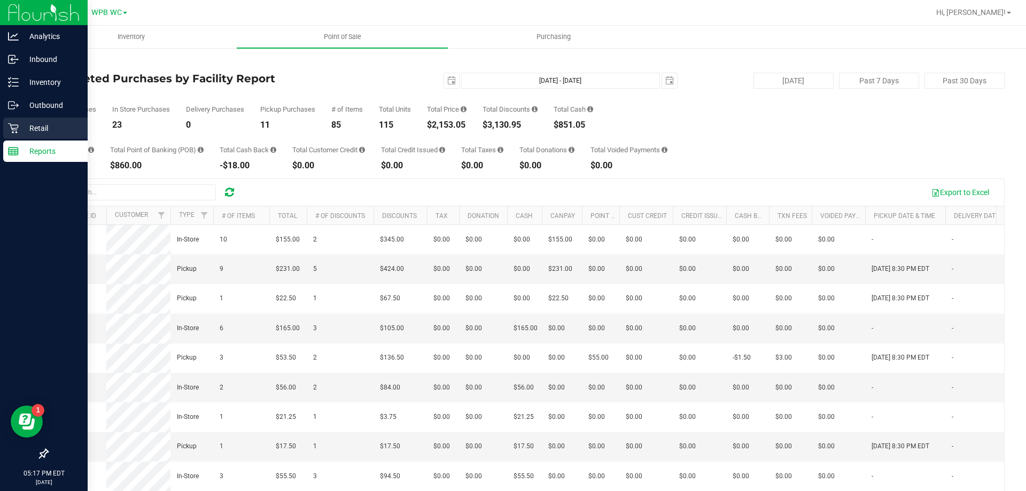
click at [20, 120] on div "Retail" at bounding box center [45, 128] width 84 height 21
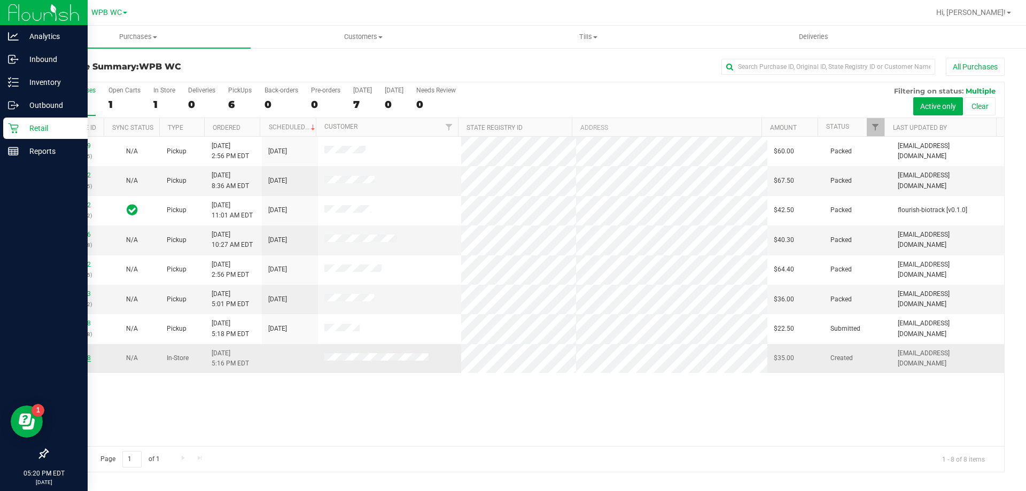
click at [84, 357] on link "11819878" at bounding box center [76, 357] width 30 height 7
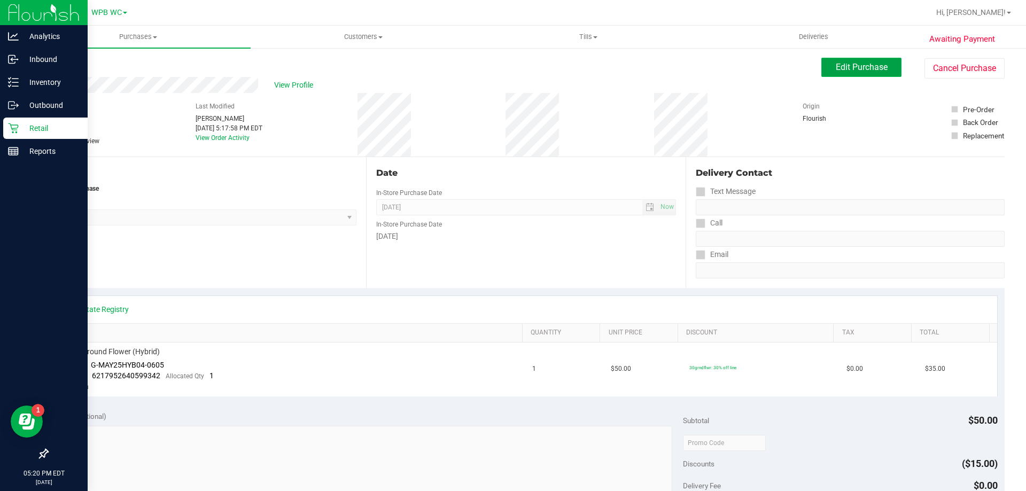
click at [870, 72] on span "Edit Purchase" at bounding box center [862, 67] width 52 height 10
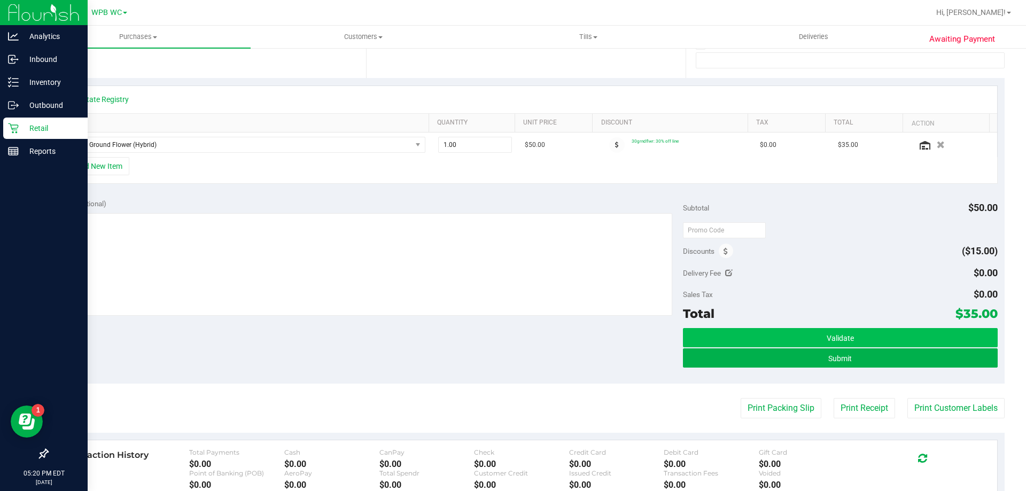
scroll to position [214, 0]
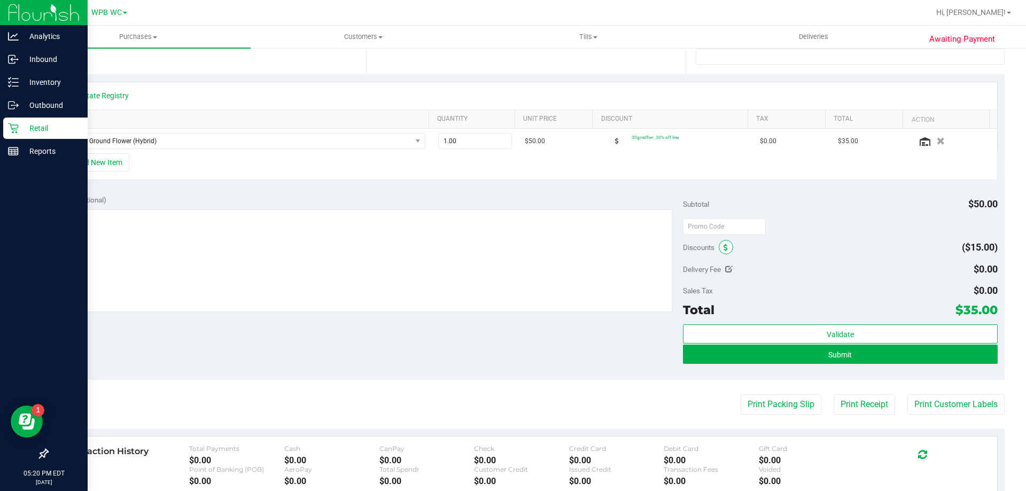
click at [724, 248] on icon at bounding box center [726, 247] width 4 height 7
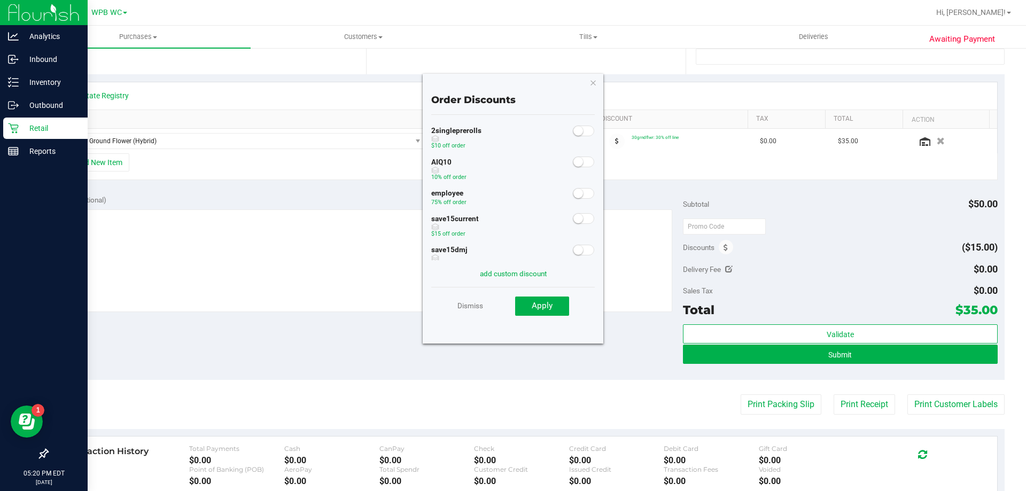
click at [579, 194] on span at bounding box center [583, 193] width 21 height 11
click at [534, 298] on button "Apply" at bounding box center [542, 306] width 54 height 19
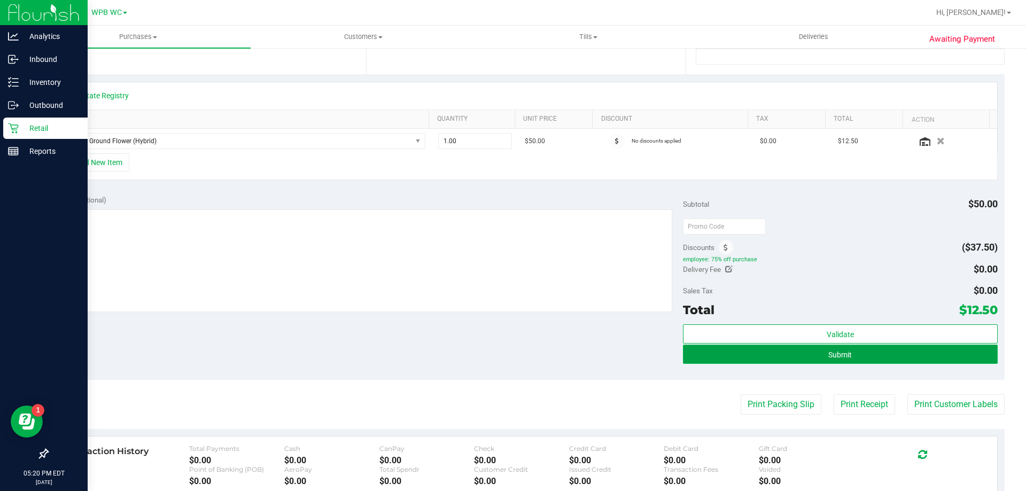
click at [815, 349] on button "Submit" at bounding box center [840, 354] width 314 height 19
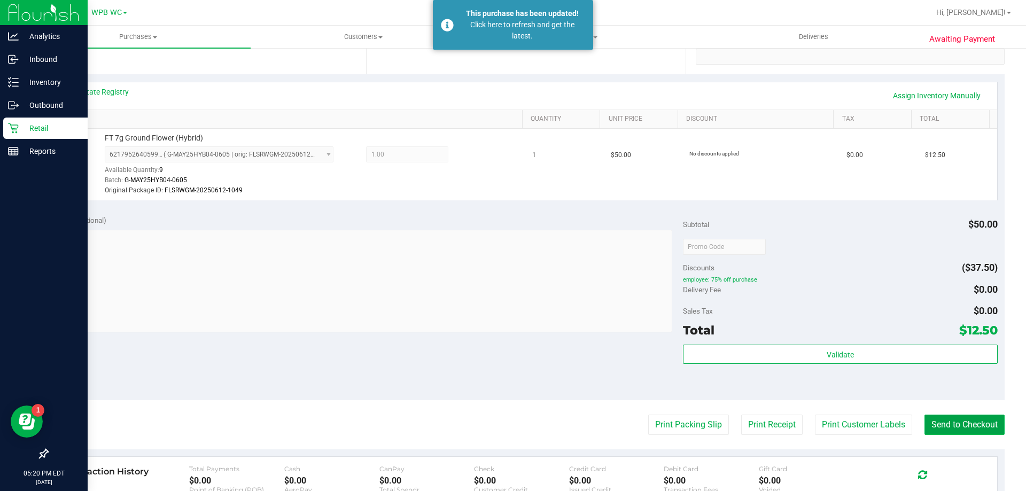
click at [962, 422] on button "Send to Checkout" at bounding box center [965, 425] width 80 height 20
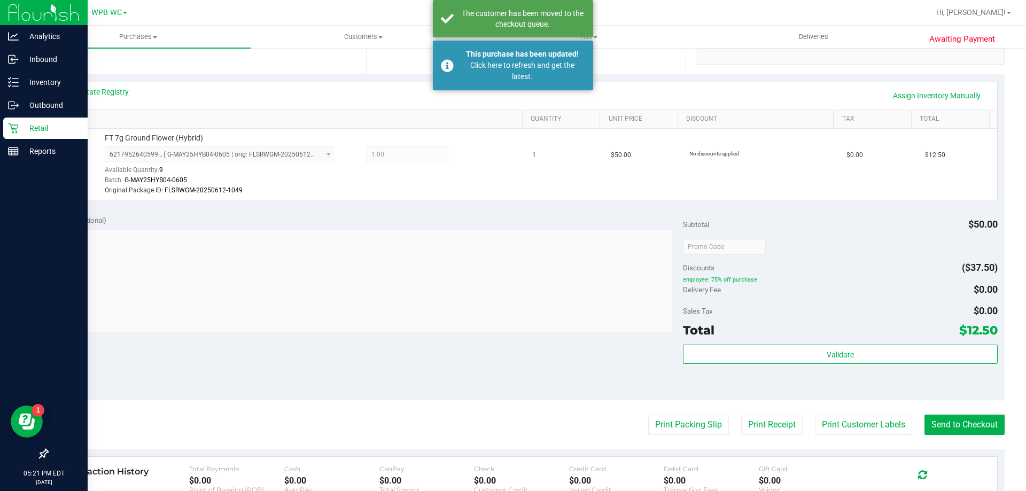
click at [11, 133] on icon at bounding box center [13, 128] width 11 height 11
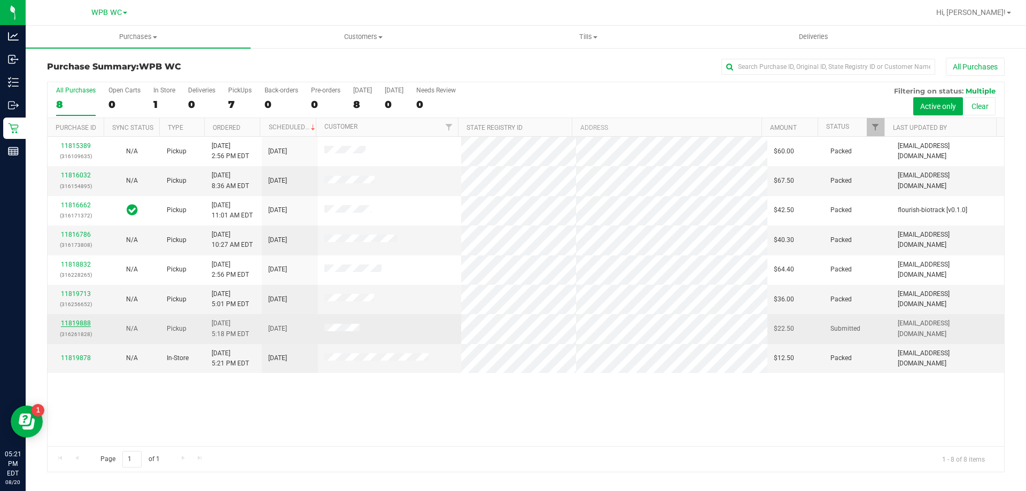
click at [81, 325] on link "11819888" at bounding box center [76, 323] width 30 height 7
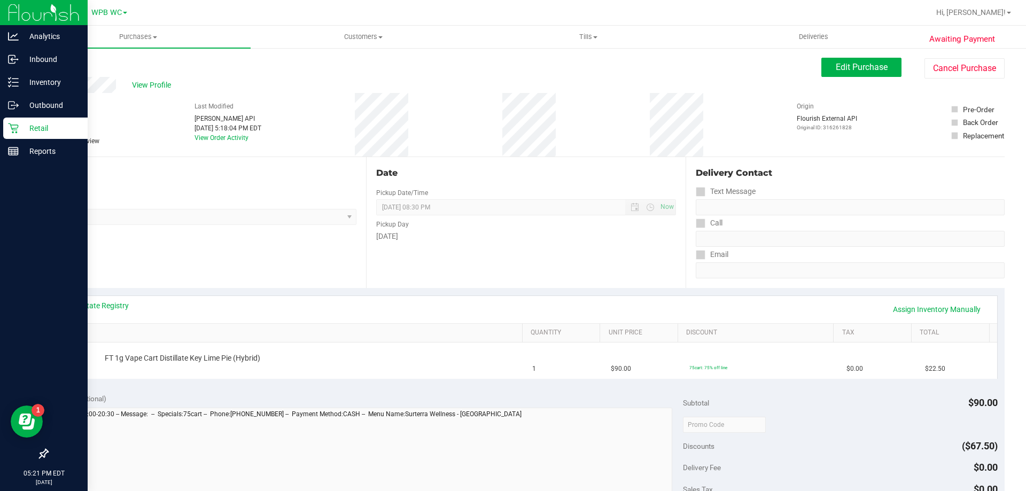
click at [37, 129] on p "Retail" at bounding box center [51, 128] width 64 height 13
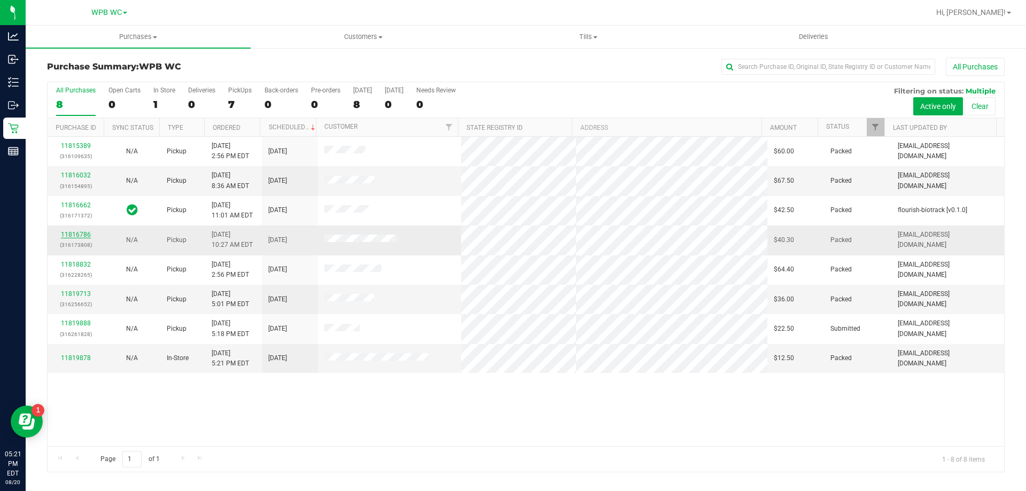
click at [71, 231] on div "11816786 (316173808)" at bounding box center [75, 240] width 43 height 20
click at [73, 232] on link "11816786" at bounding box center [76, 234] width 30 height 7
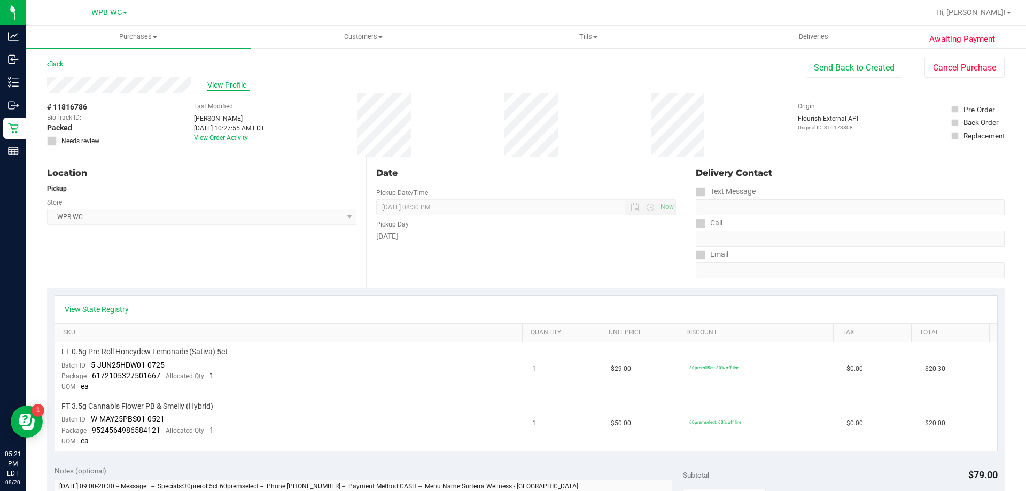
click at [213, 82] on span "View Profile" at bounding box center [228, 85] width 43 height 11
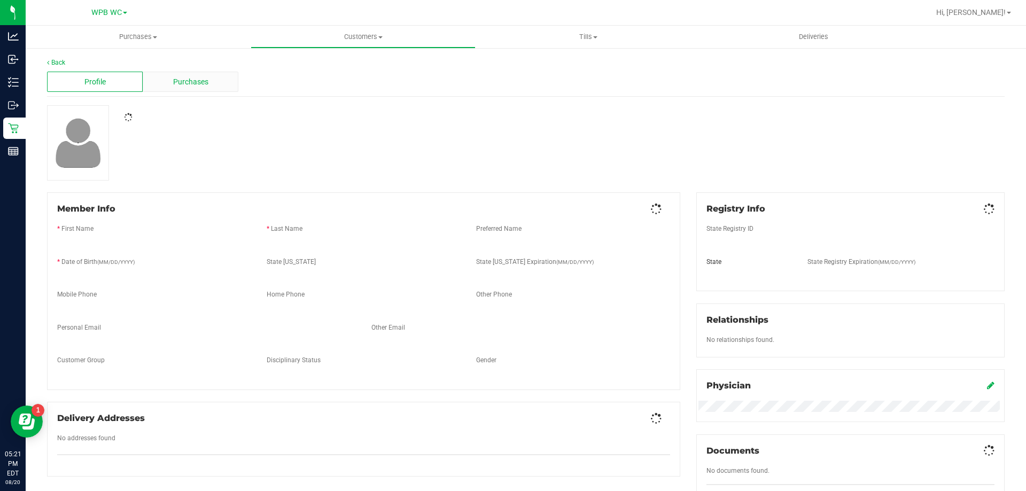
click at [214, 83] on div "Purchases" at bounding box center [191, 82] width 96 height 20
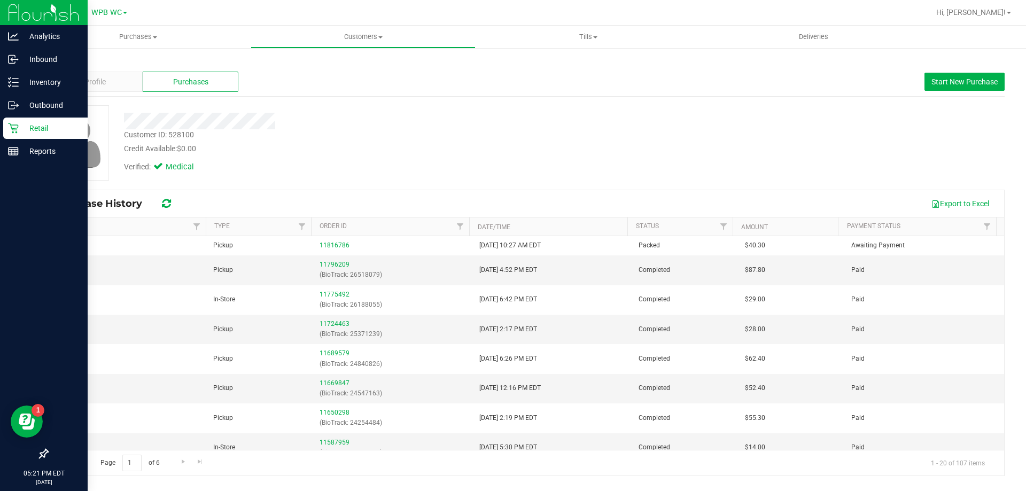
click at [19, 136] on div "Retail" at bounding box center [45, 128] width 84 height 21
